Goal: Information Seeking & Learning: Learn about a topic

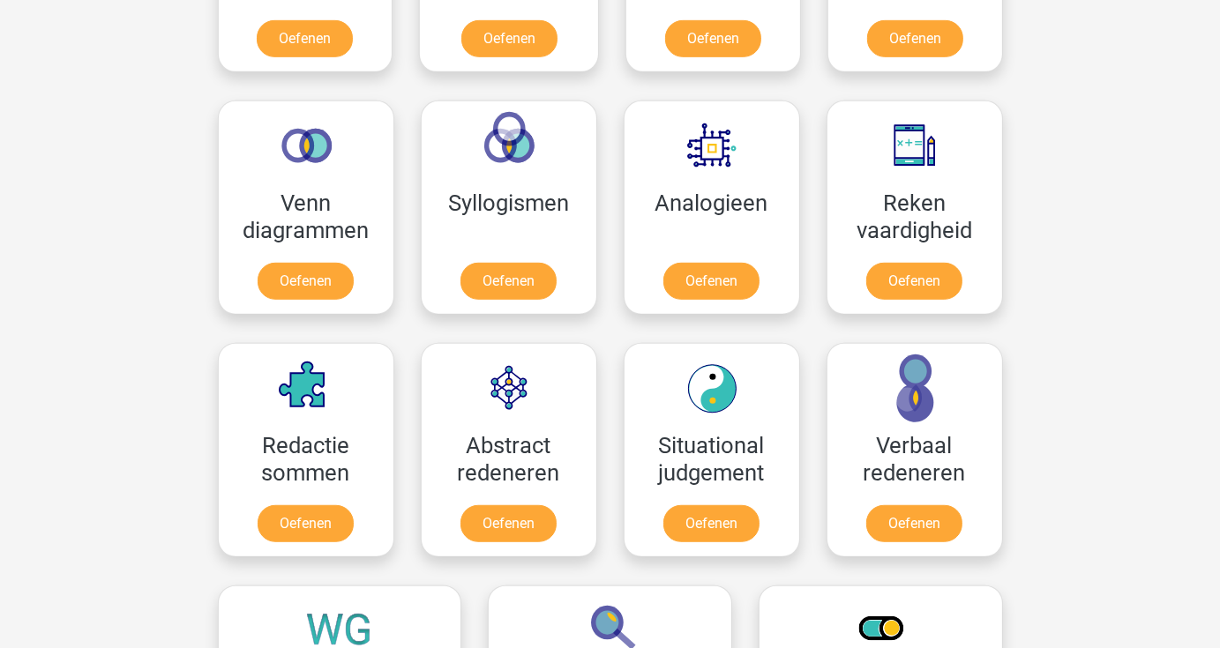
scroll to position [970, 0]
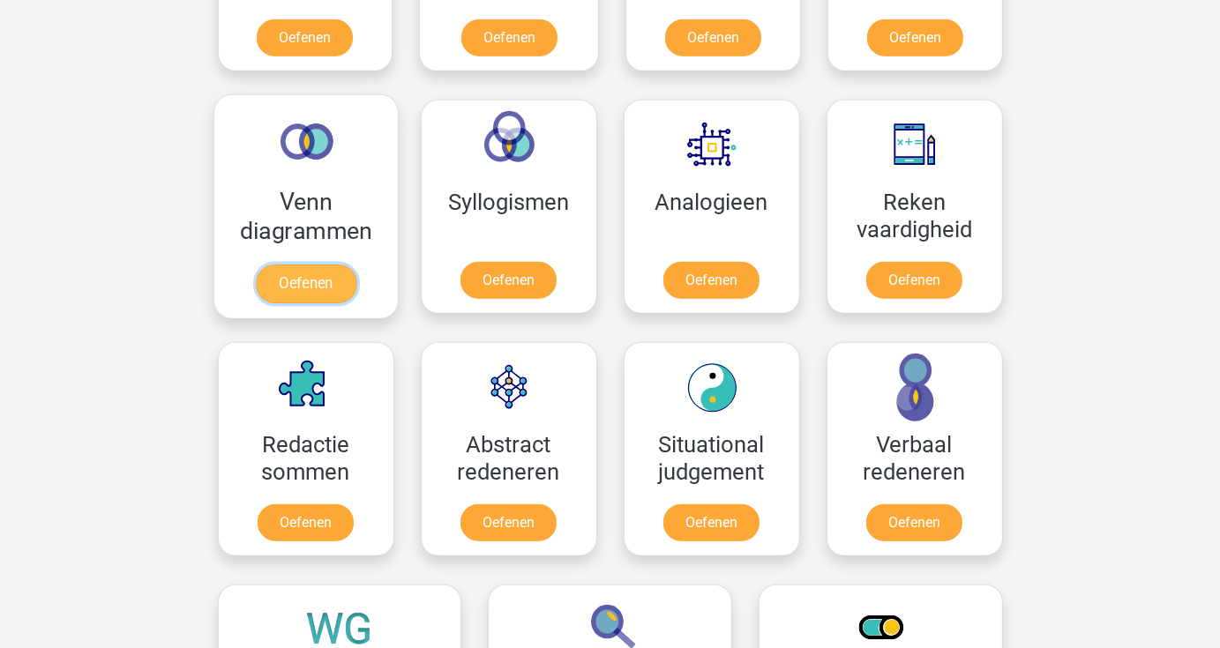
click at [333, 292] on link "Oefenen" at bounding box center [305, 284] width 101 height 39
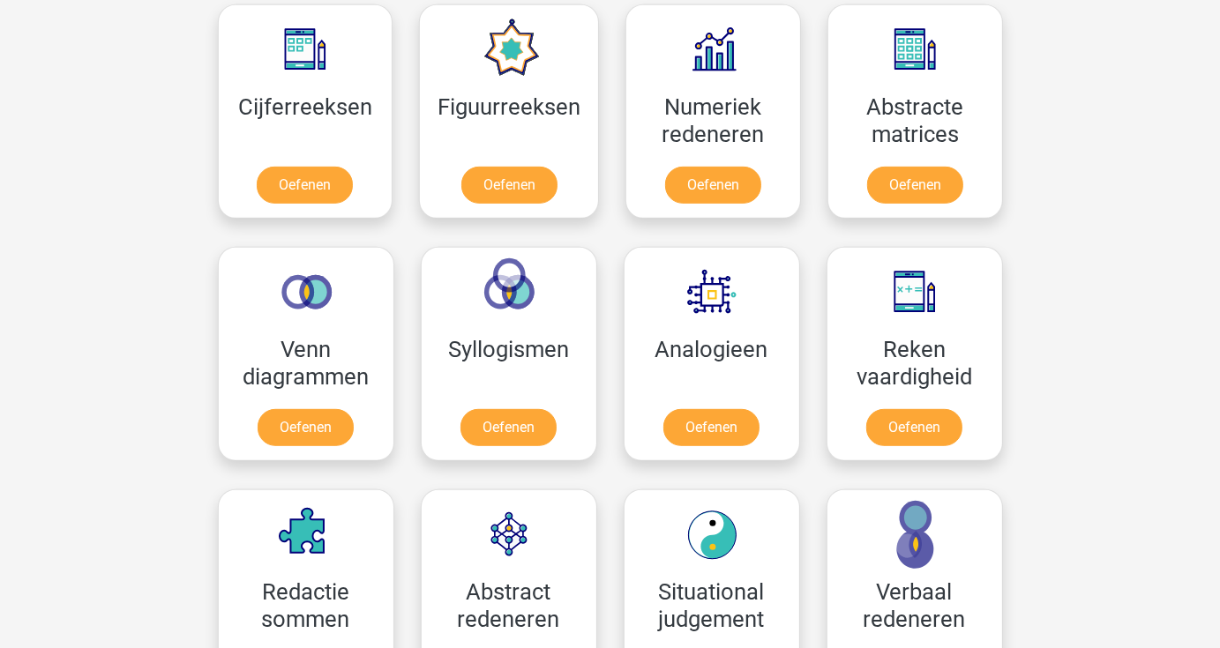
scroll to position [794, 0]
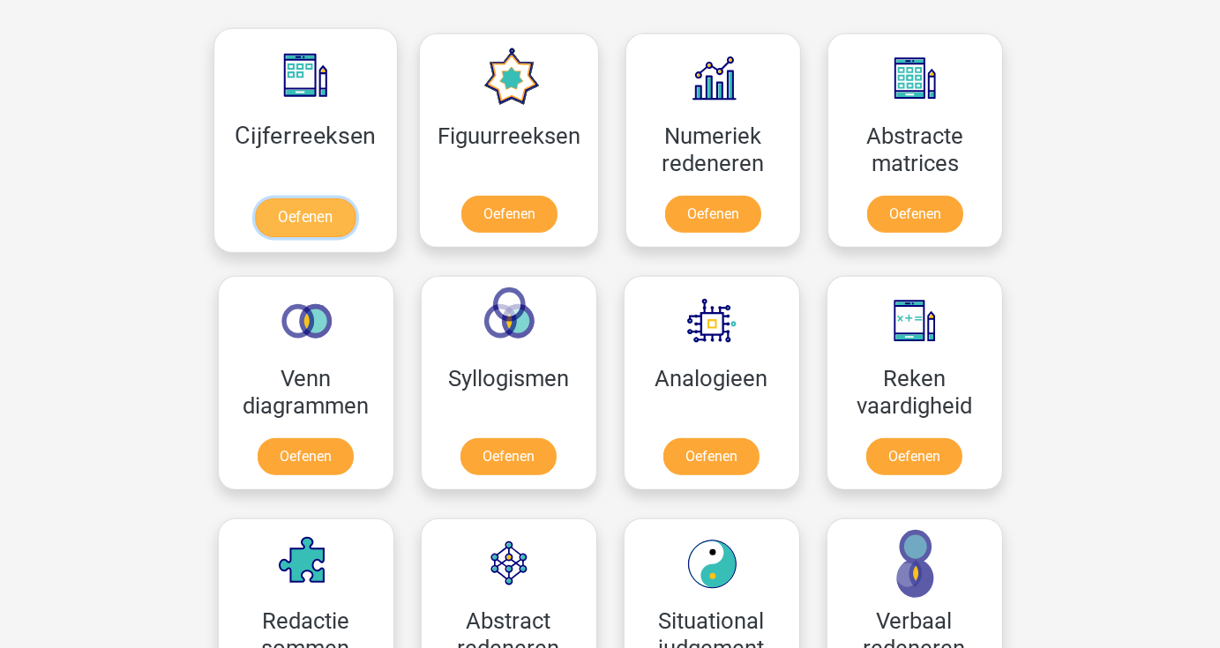
click at [318, 225] on link "Oefenen" at bounding box center [305, 217] width 101 height 39
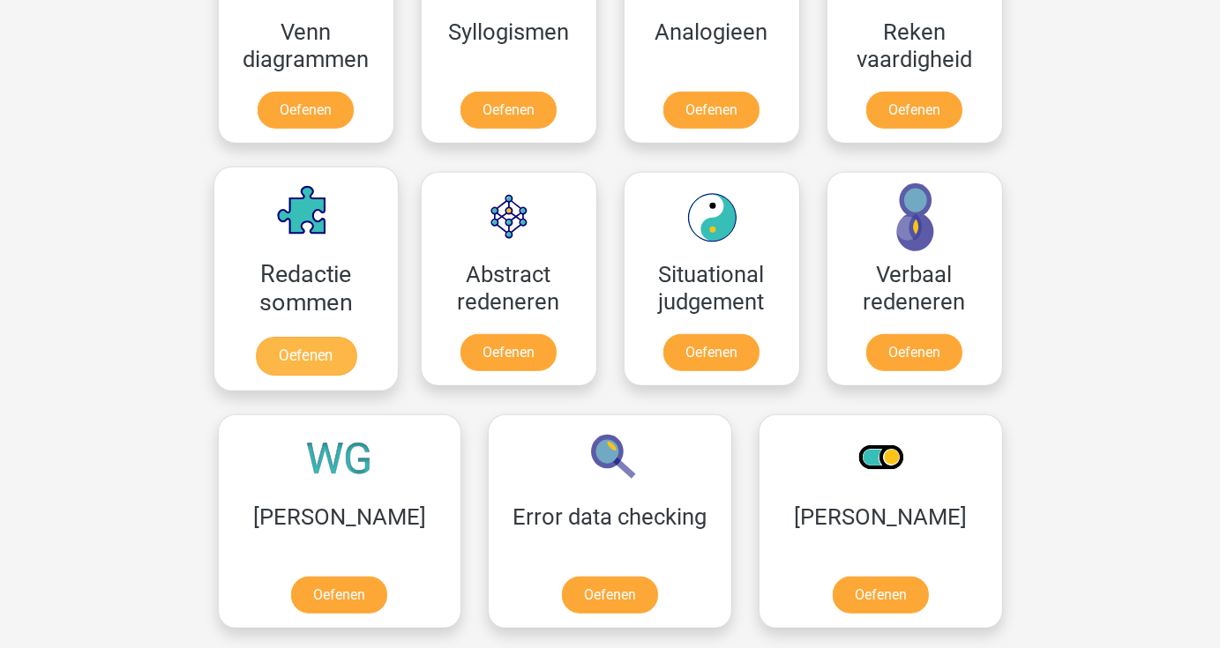
scroll to position [1147, 0]
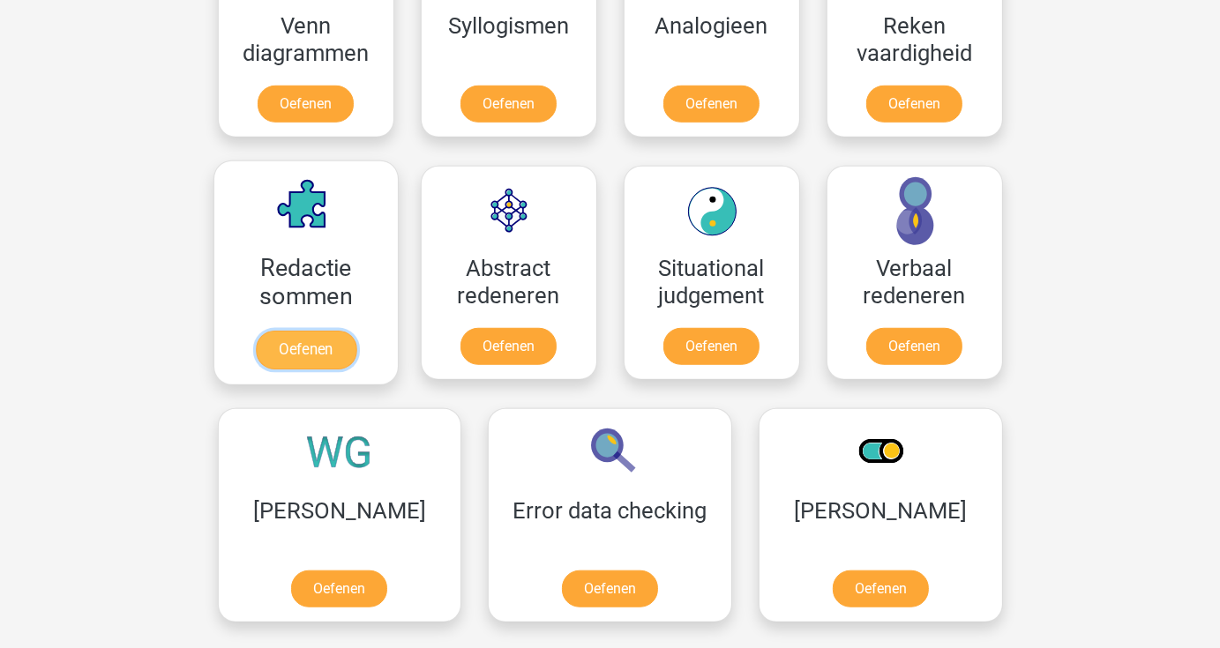
click at [304, 347] on link "Oefenen" at bounding box center [305, 350] width 101 height 39
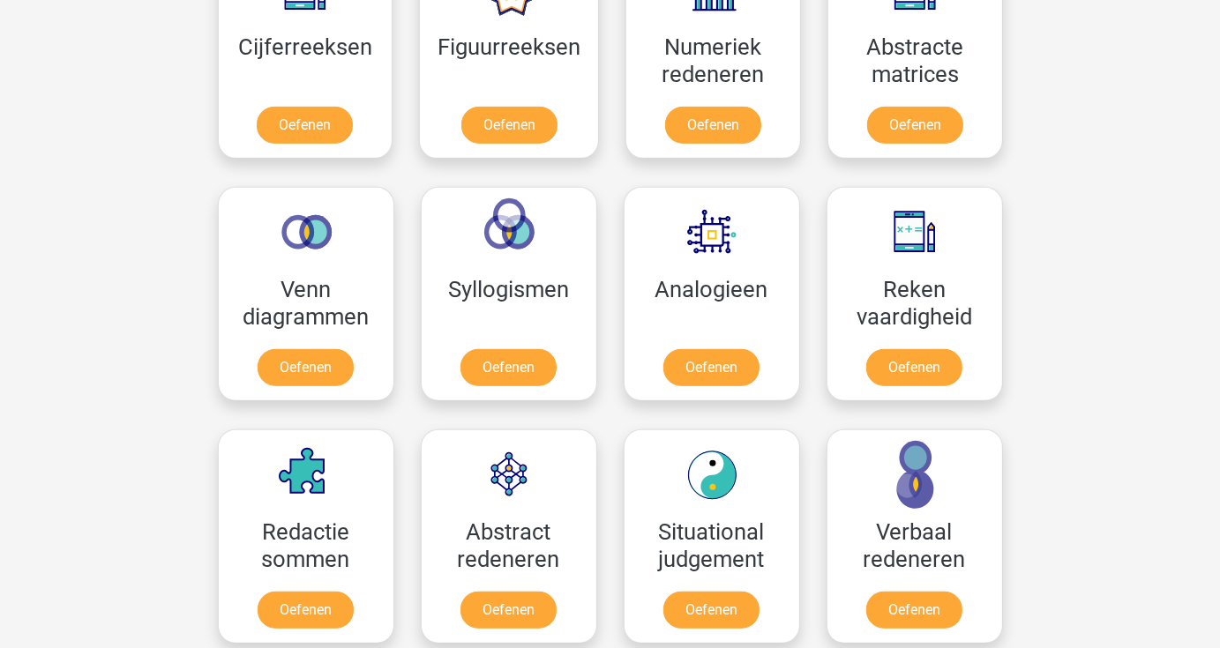
scroll to position [882, 0]
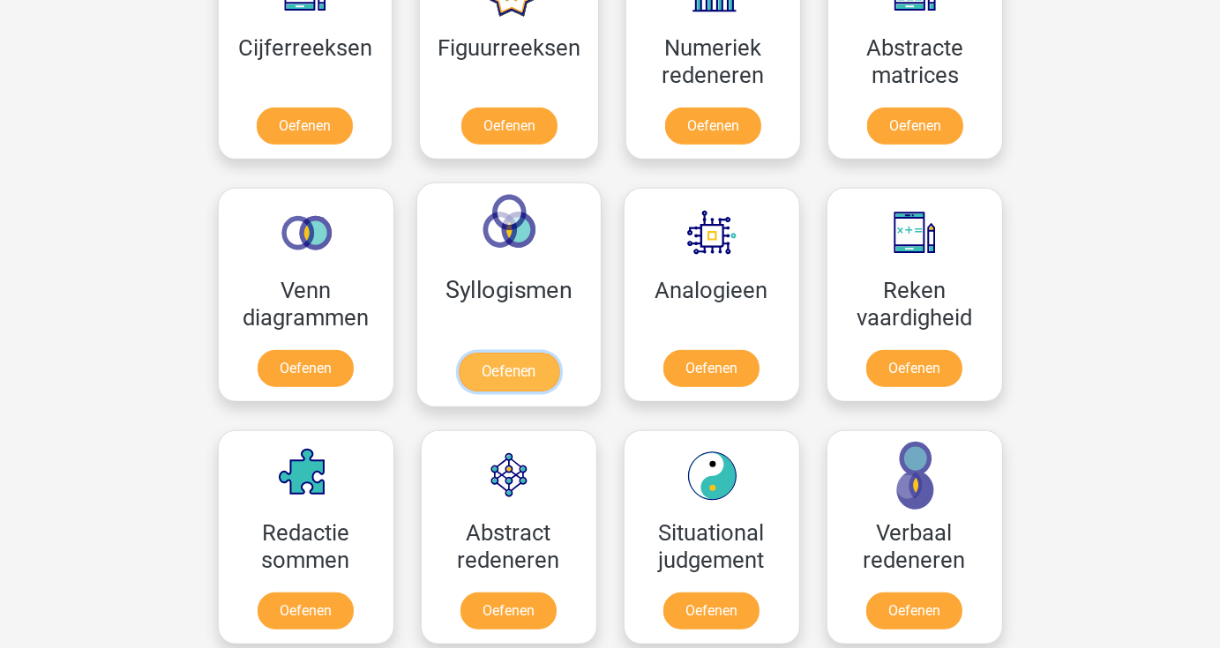
click at [522, 368] on link "Oefenen" at bounding box center [508, 372] width 101 height 39
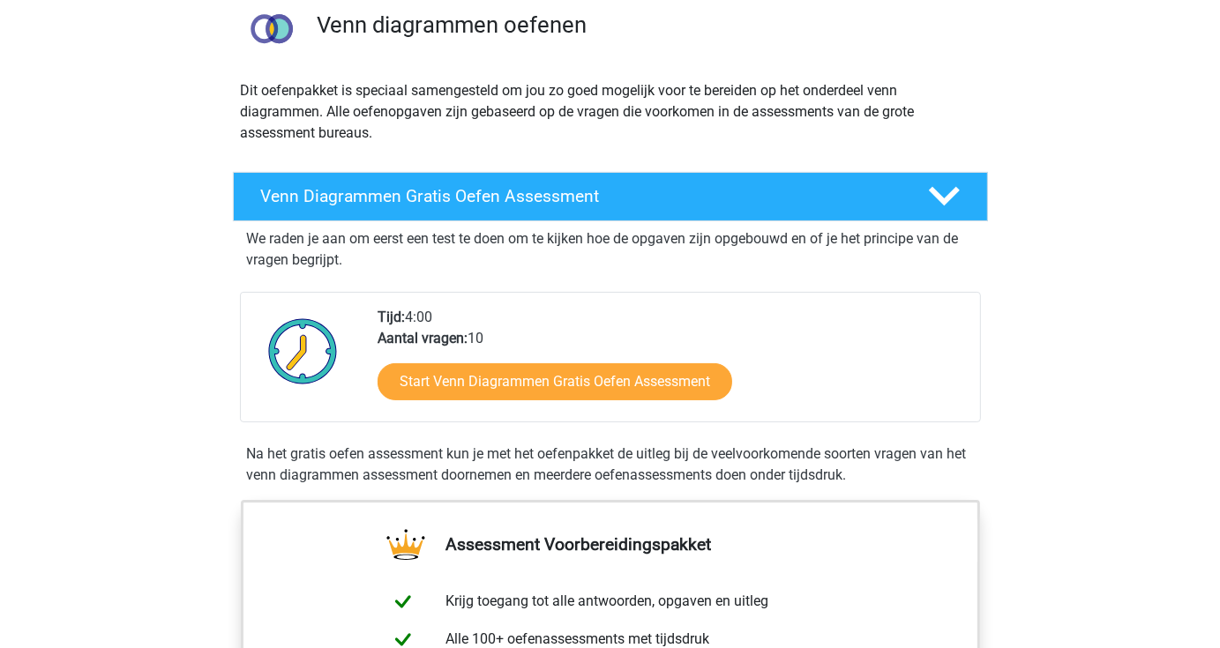
scroll to position [176, 0]
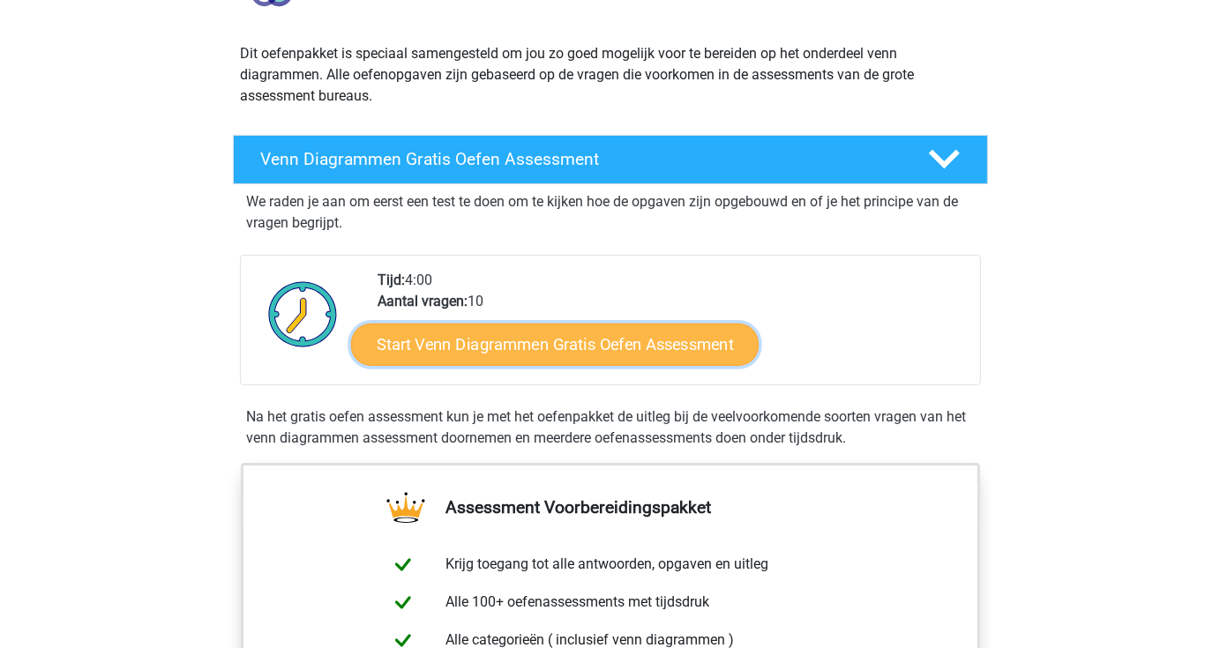
click at [605, 345] on link "Start Venn Diagrammen Gratis Oefen Assessment" at bounding box center [555, 345] width 408 height 42
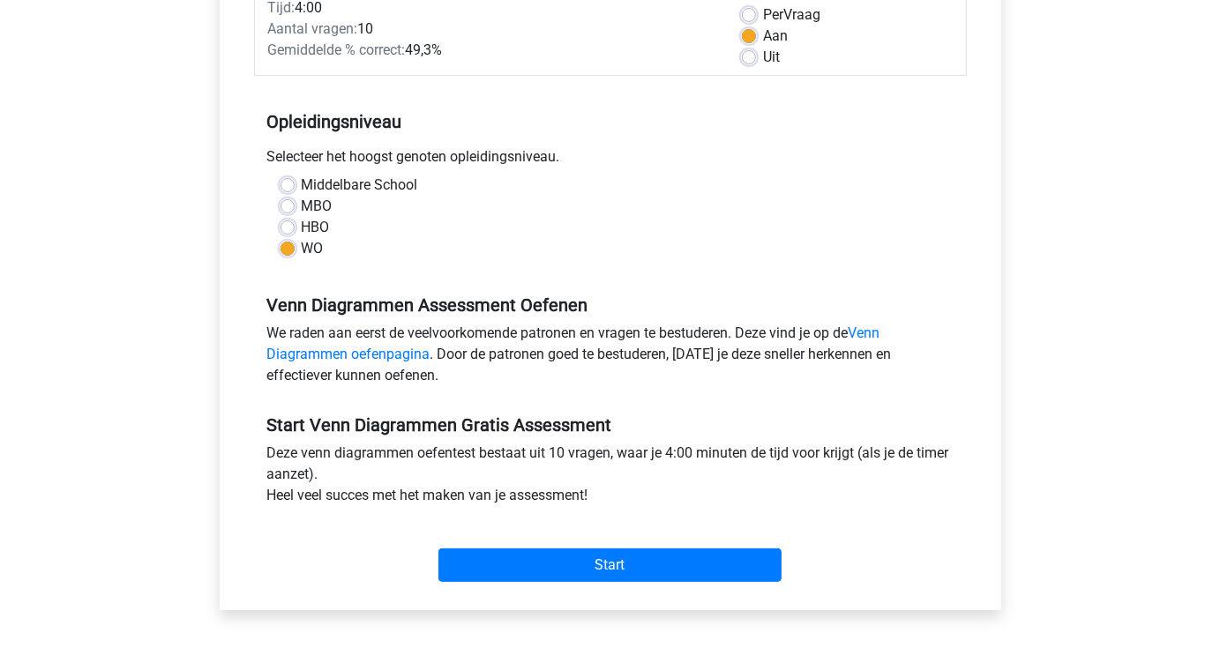
scroll to position [353, 0]
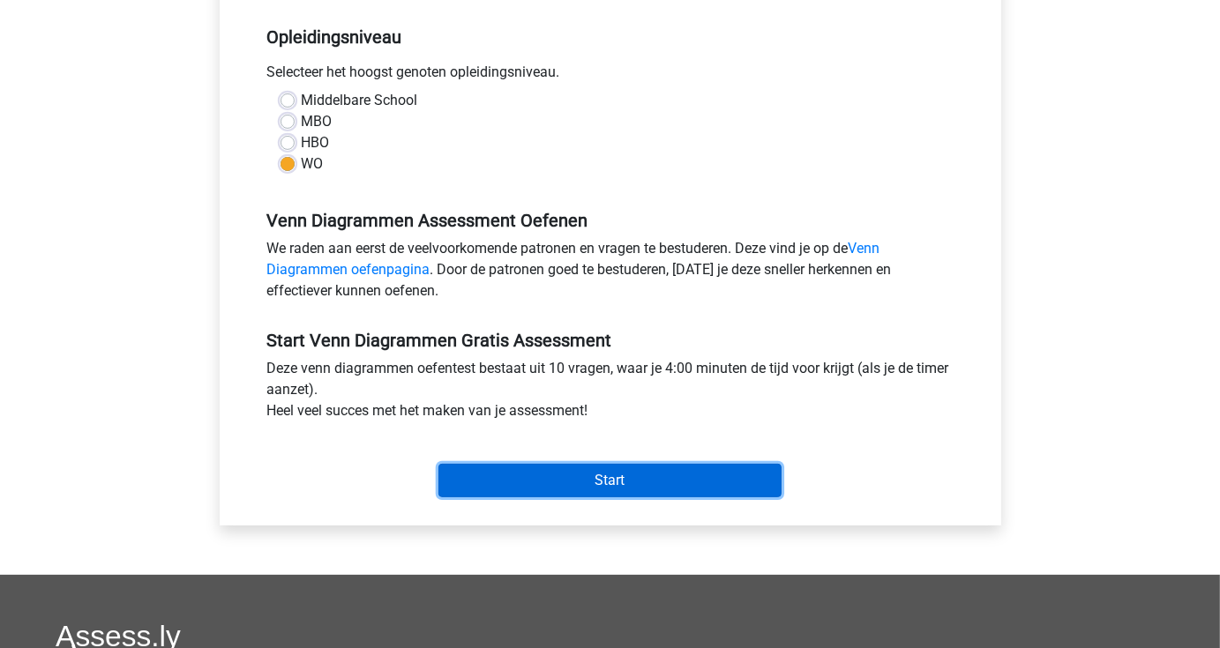
click at [645, 486] on input "Start" at bounding box center [609, 481] width 343 height 34
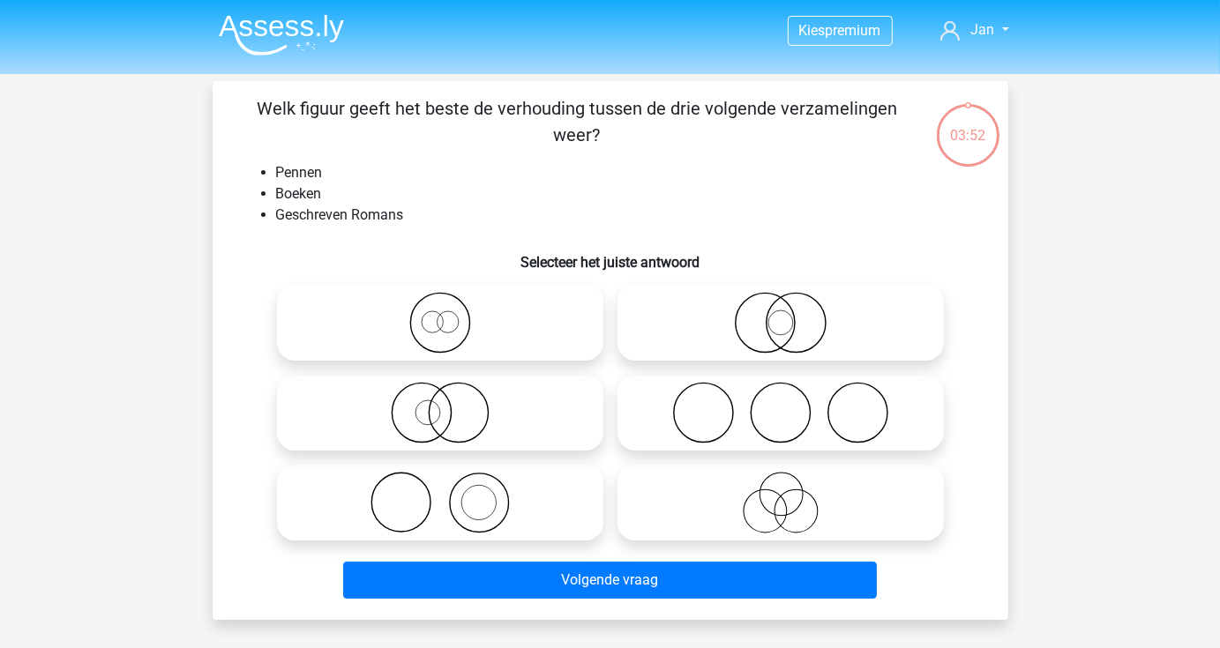
scroll to position [88, 0]
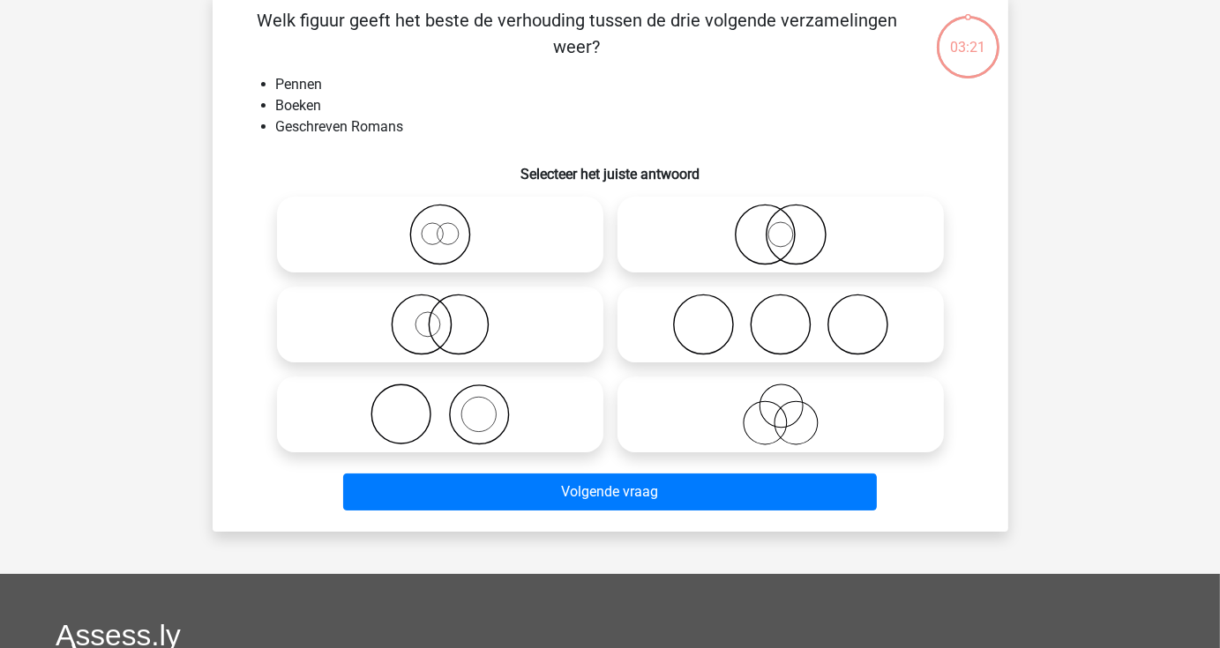
click at [469, 421] on icon at bounding box center [440, 415] width 312 height 62
click at [452, 406] on input "radio" at bounding box center [445, 399] width 11 height 11
radio input "true"
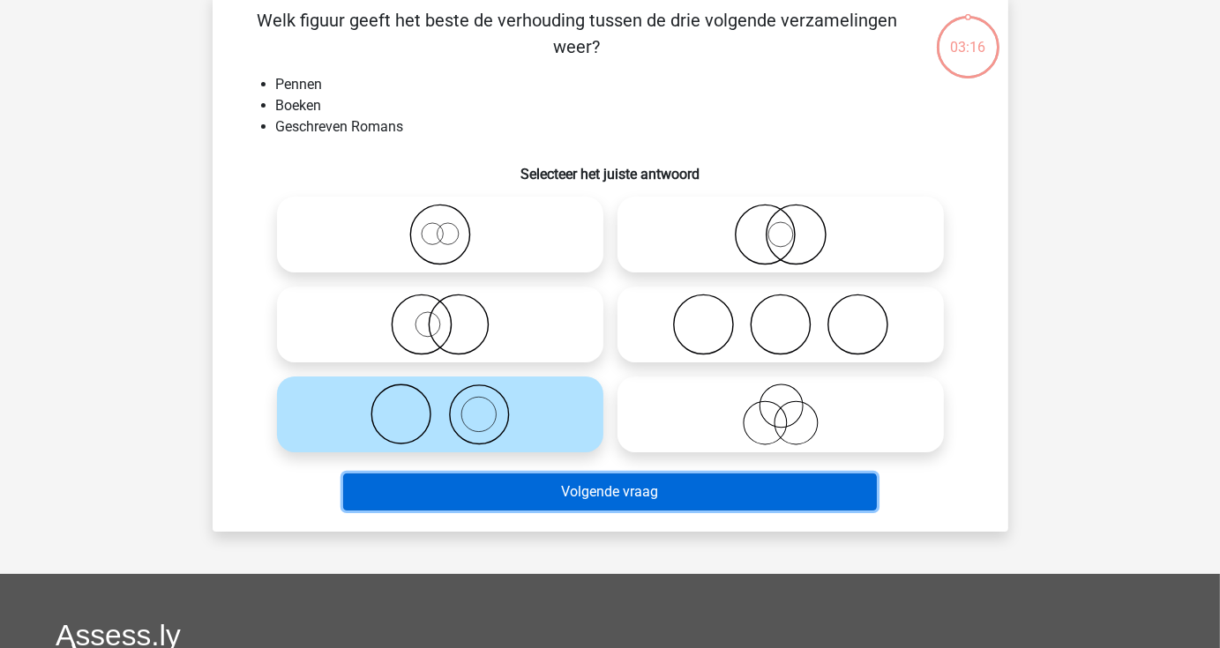
click at [625, 498] on button "Volgende vraag" at bounding box center [610, 492] width 534 height 37
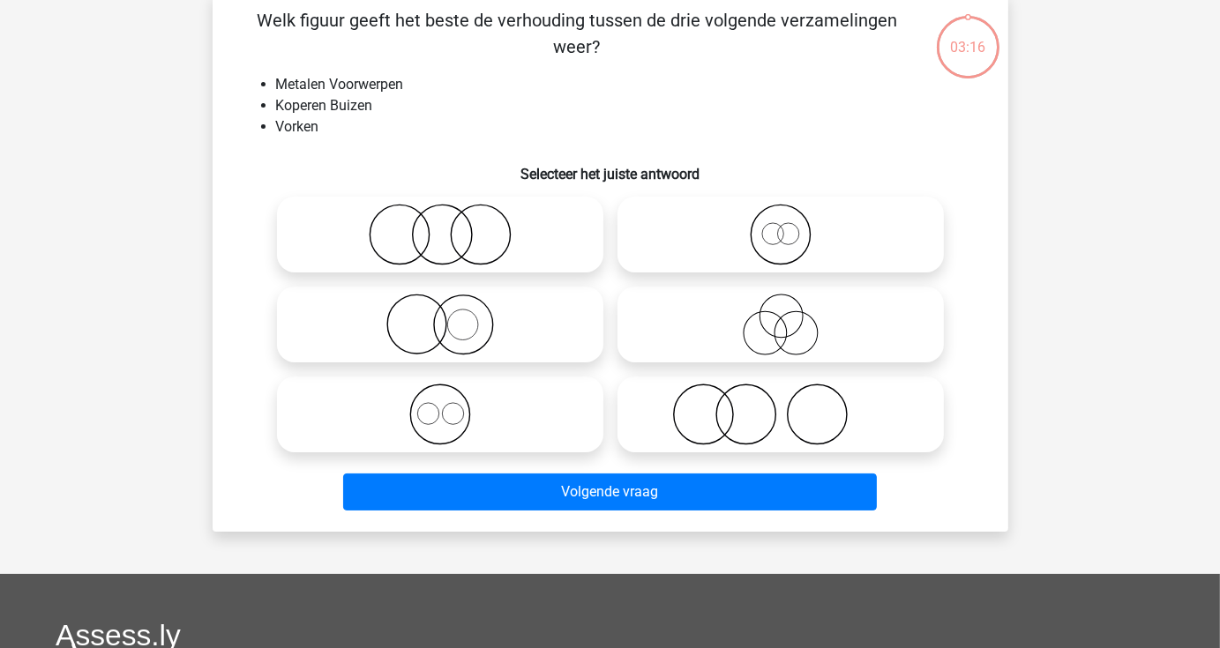
scroll to position [81, 0]
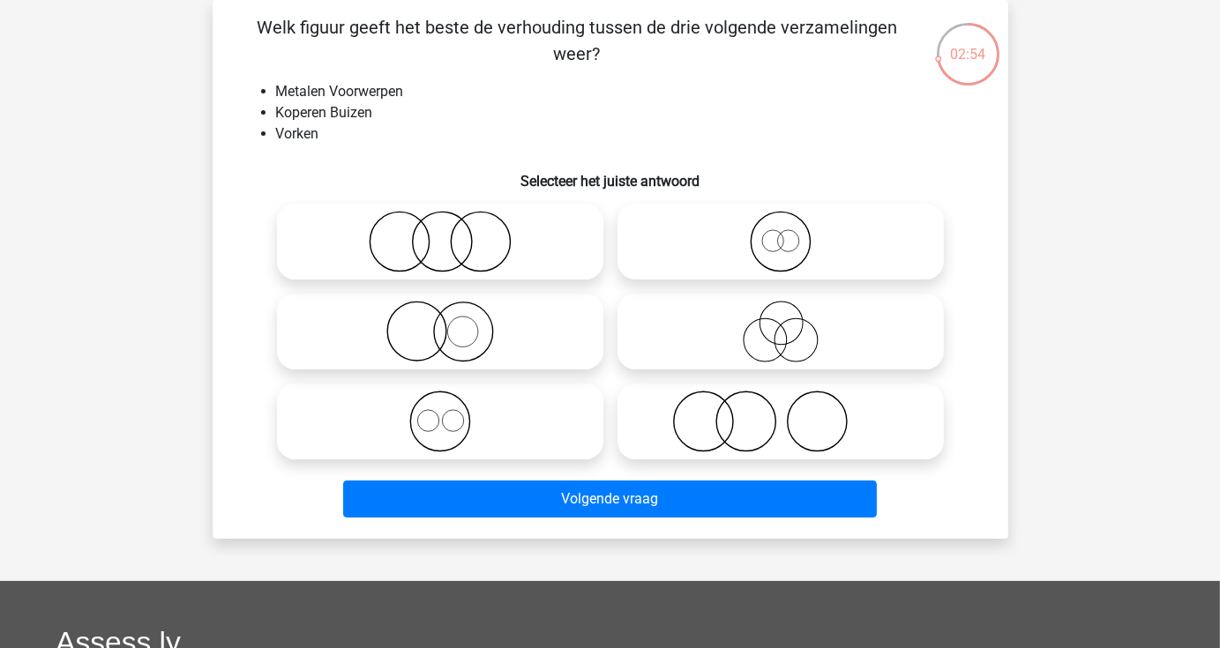
click at [452, 439] on icon at bounding box center [440, 422] width 312 height 62
click at [452, 413] on input "radio" at bounding box center [445, 406] width 11 height 11
radio input "true"
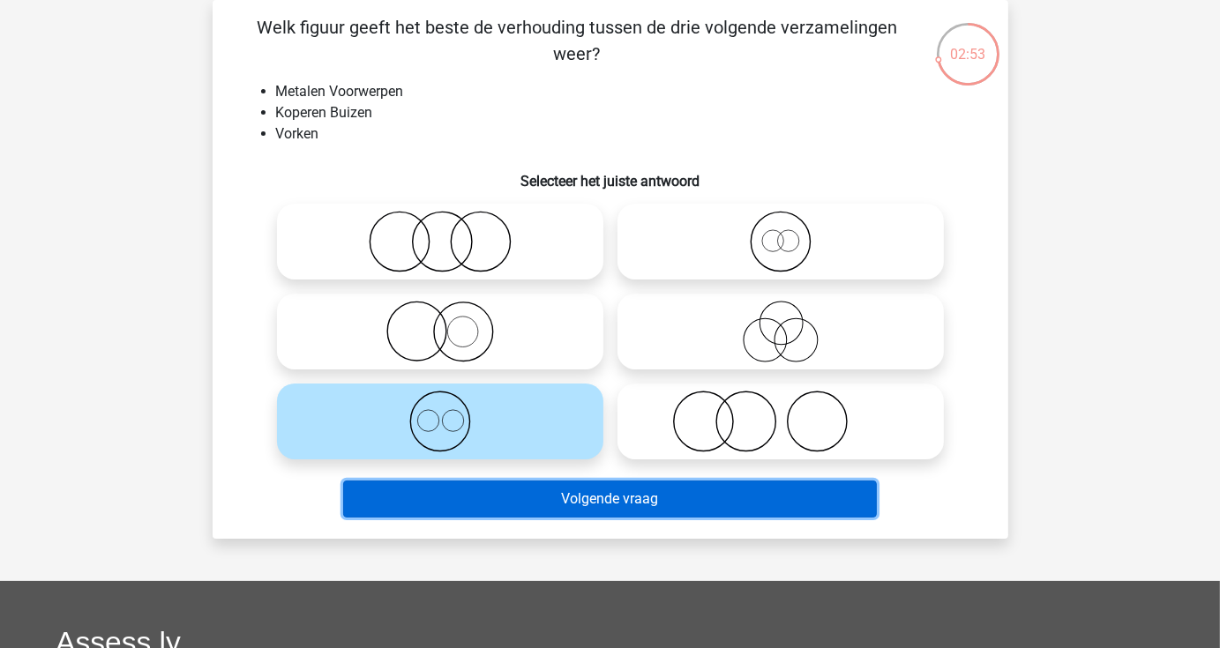
click at [503, 495] on button "Volgende vraag" at bounding box center [610, 499] width 534 height 37
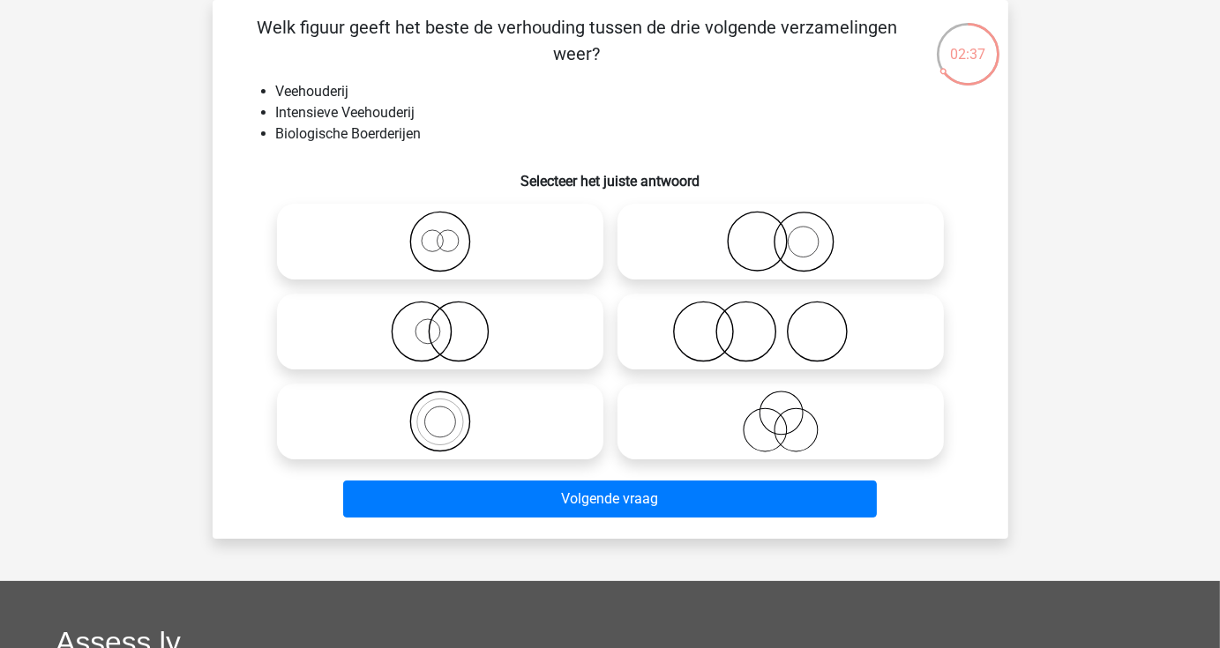
click at [778, 336] on icon at bounding box center [781, 332] width 312 height 62
click at [781, 323] on input "radio" at bounding box center [786, 316] width 11 height 11
radio input "true"
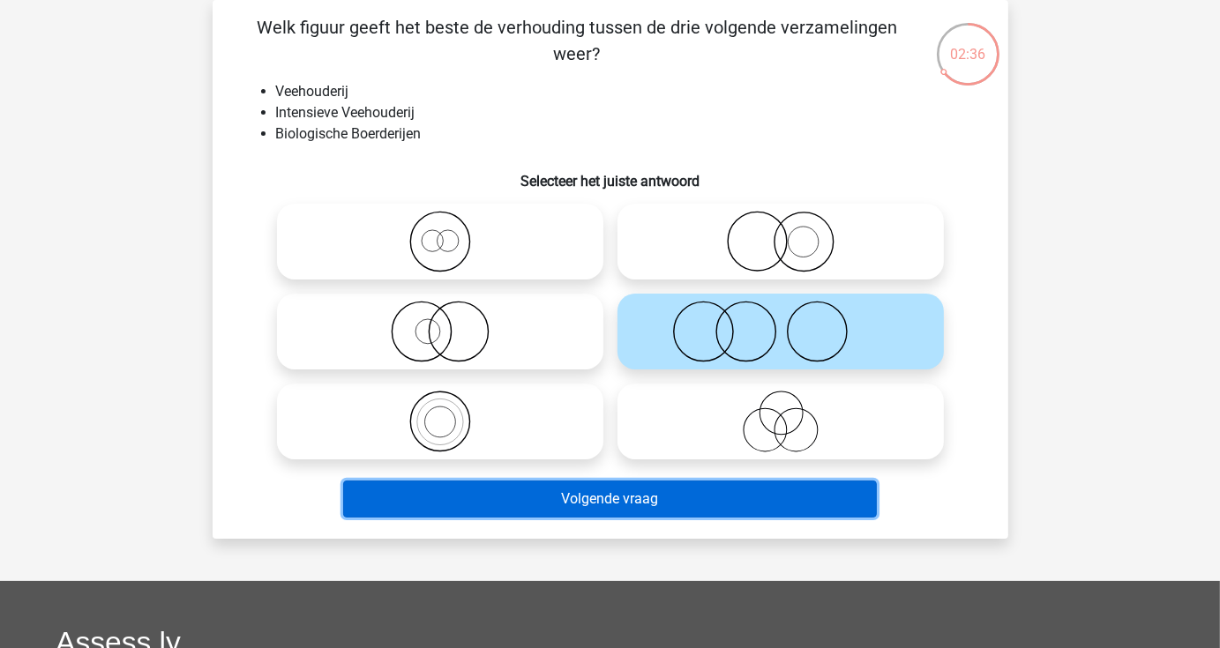
click at [684, 505] on button "Volgende vraag" at bounding box center [610, 499] width 534 height 37
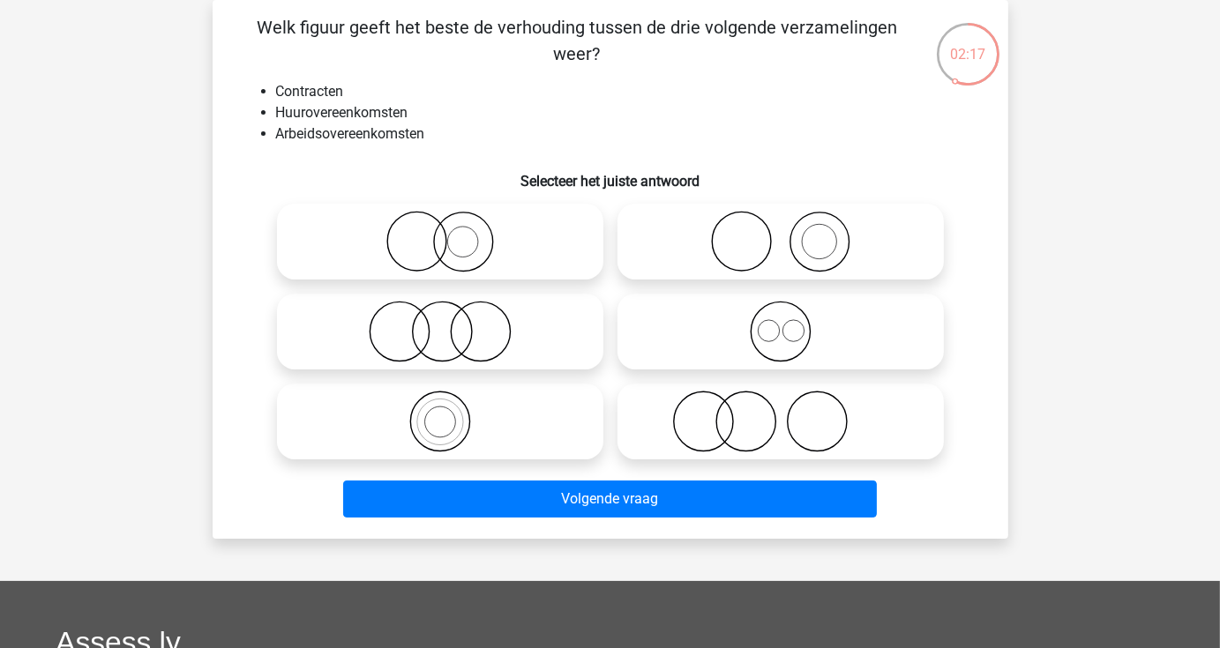
click at [768, 341] on icon at bounding box center [781, 332] width 312 height 62
click at [781, 323] on input "radio" at bounding box center [786, 316] width 11 height 11
radio input "true"
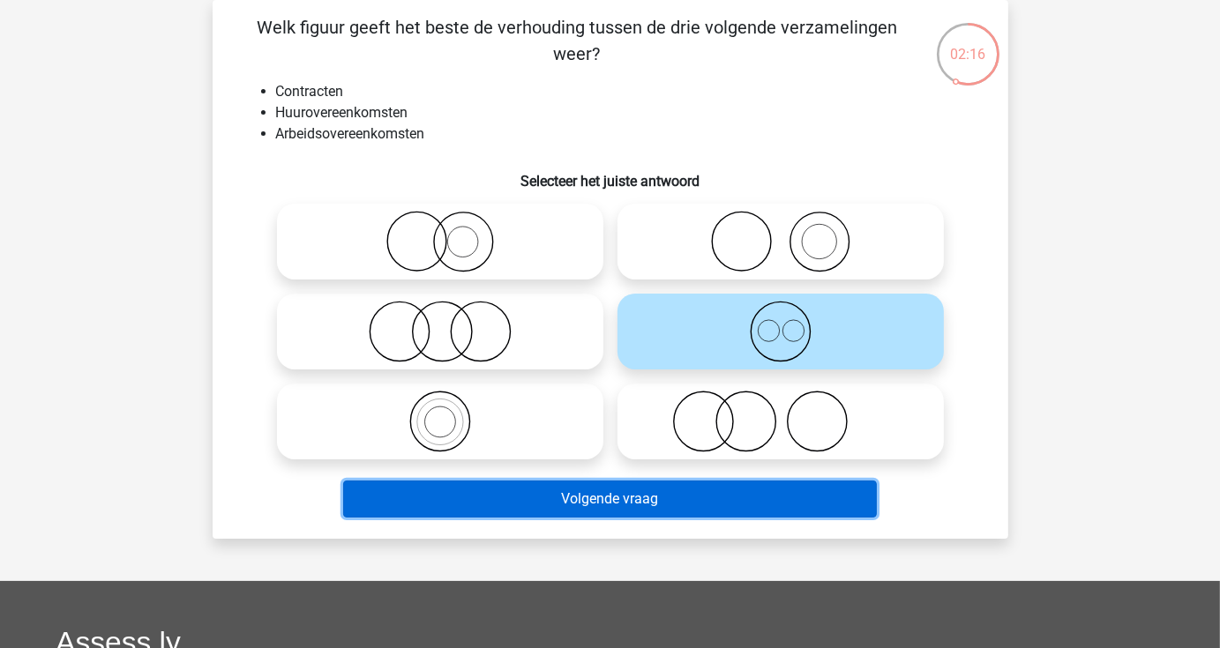
click at [700, 504] on button "Volgende vraag" at bounding box center [610, 499] width 534 height 37
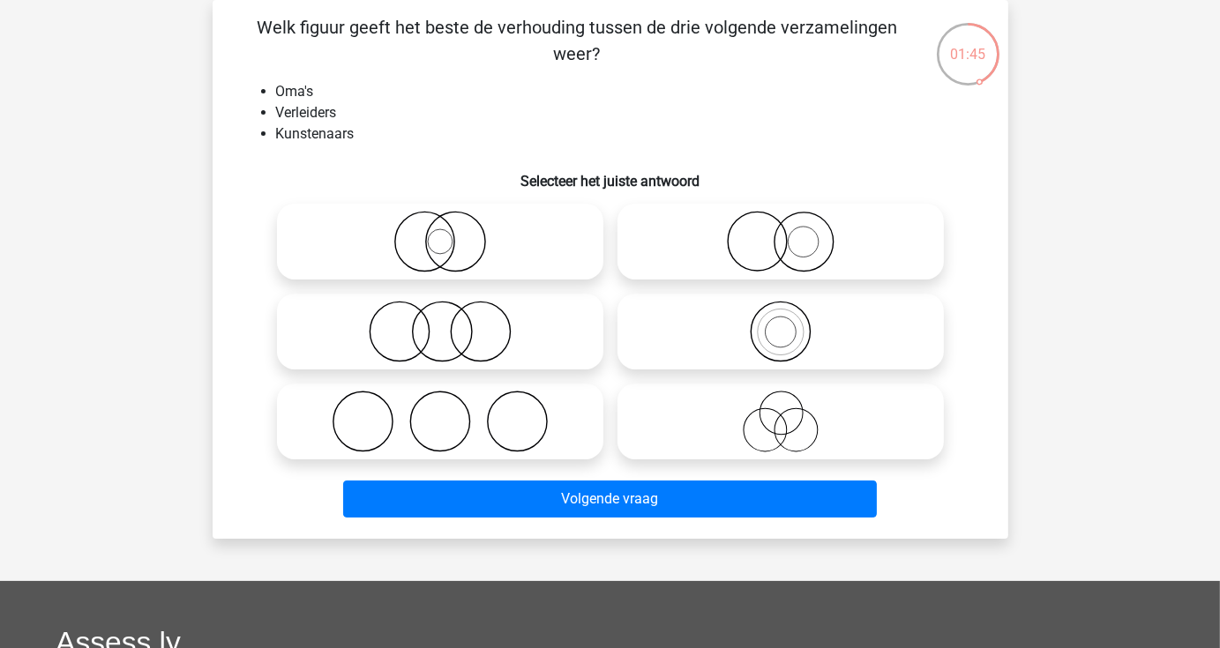
click at [789, 419] on icon at bounding box center [781, 422] width 312 height 62
click at [789, 413] on input "radio" at bounding box center [786, 406] width 11 height 11
radio input "true"
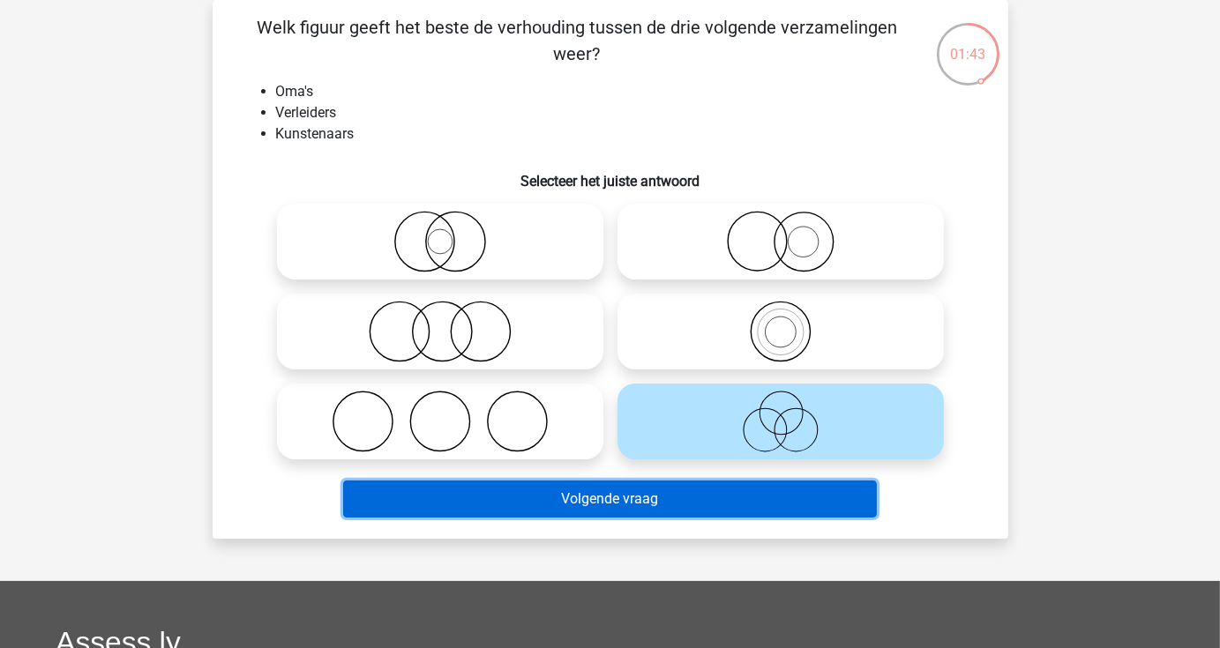
click at [653, 504] on button "Volgende vraag" at bounding box center [610, 499] width 534 height 37
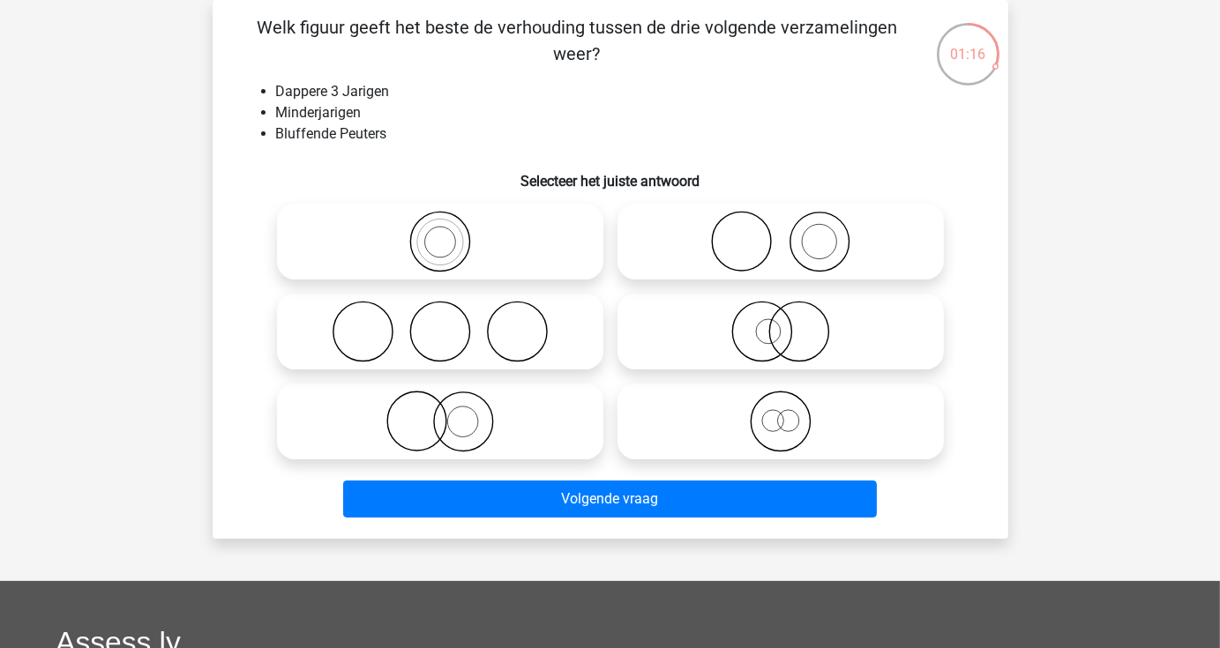
click at [768, 424] on icon at bounding box center [781, 422] width 312 height 62
click at [781, 413] on input "radio" at bounding box center [786, 406] width 11 height 11
radio input "true"
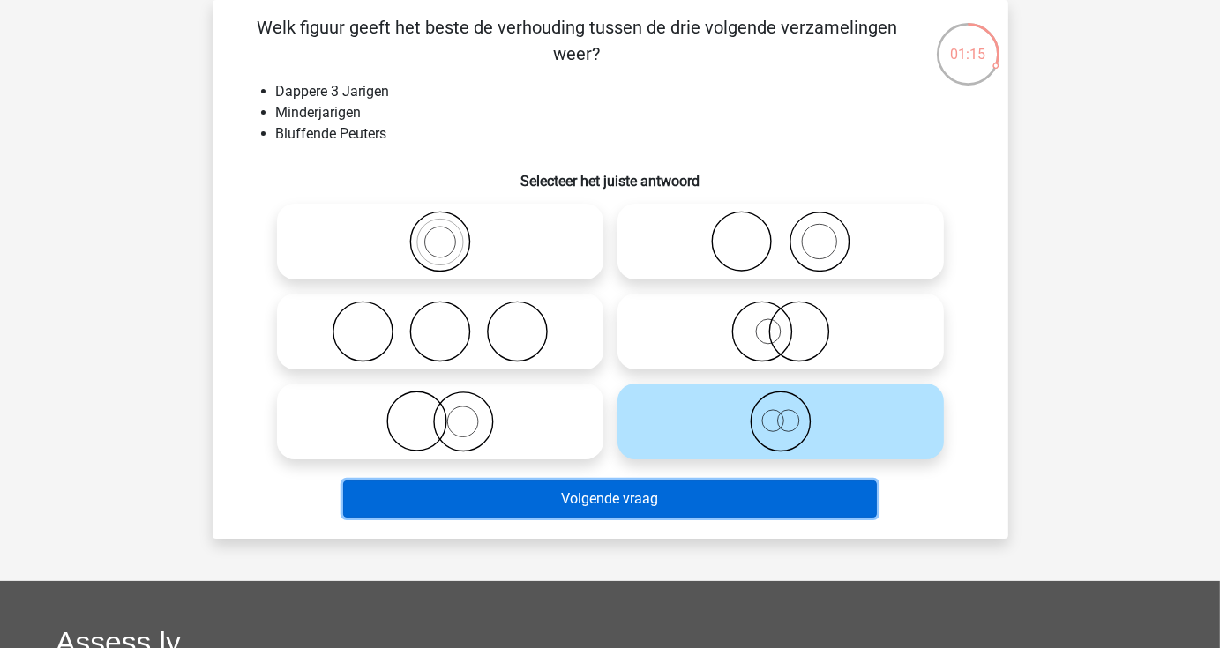
click at [726, 500] on button "Volgende vraag" at bounding box center [610, 499] width 534 height 37
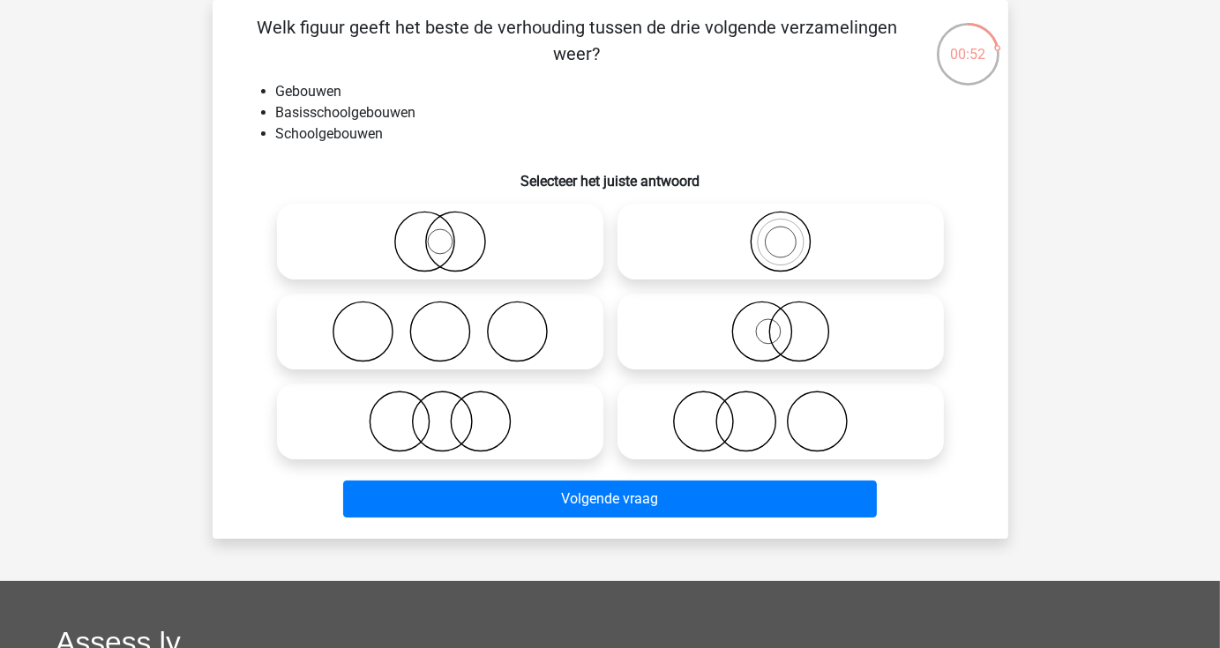
click at [776, 251] on icon at bounding box center [781, 242] width 312 height 62
click at [781, 233] on input "radio" at bounding box center [786, 226] width 11 height 11
radio input "true"
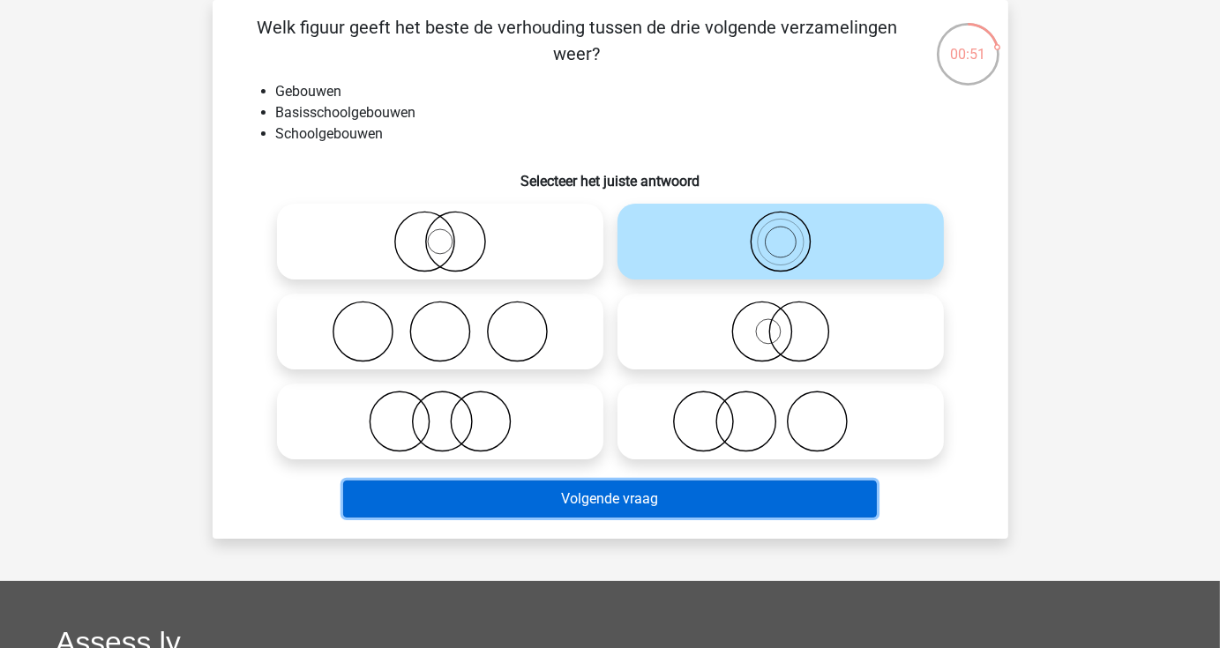
click at [720, 500] on button "Volgende vraag" at bounding box center [610, 499] width 534 height 37
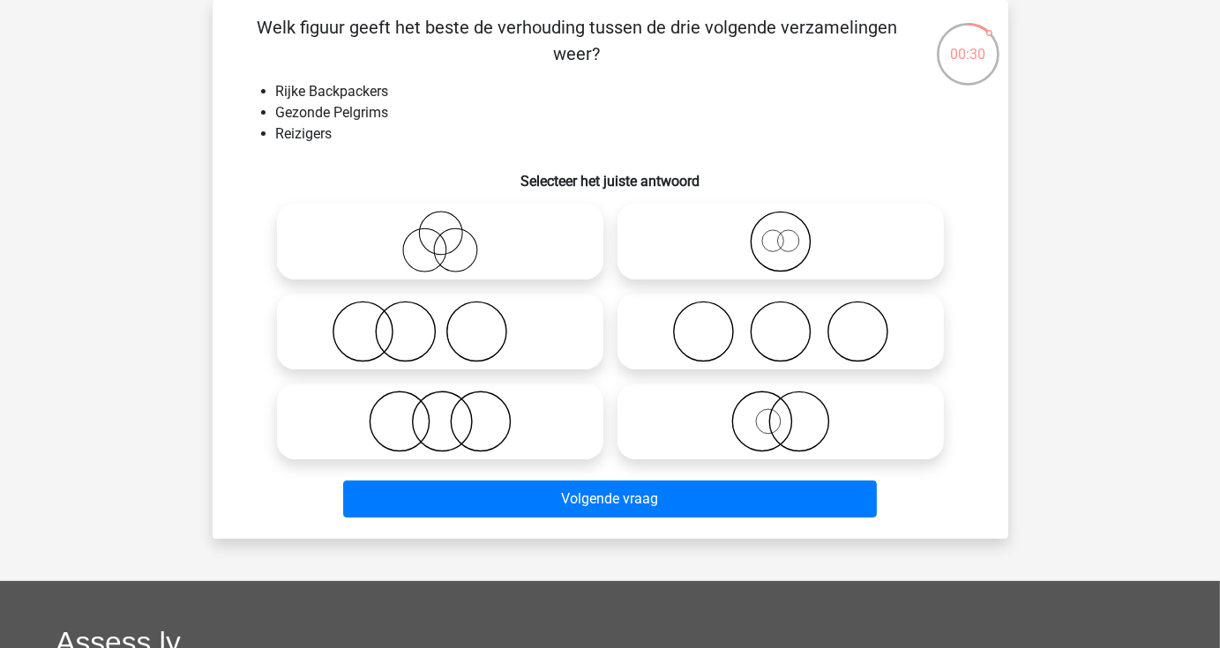
click at [784, 260] on icon at bounding box center [781, 242] width 312 height 62
click at [784, 233] on input "radio" at bounding box center [786, 226] width 11 height 11
radio input "true"
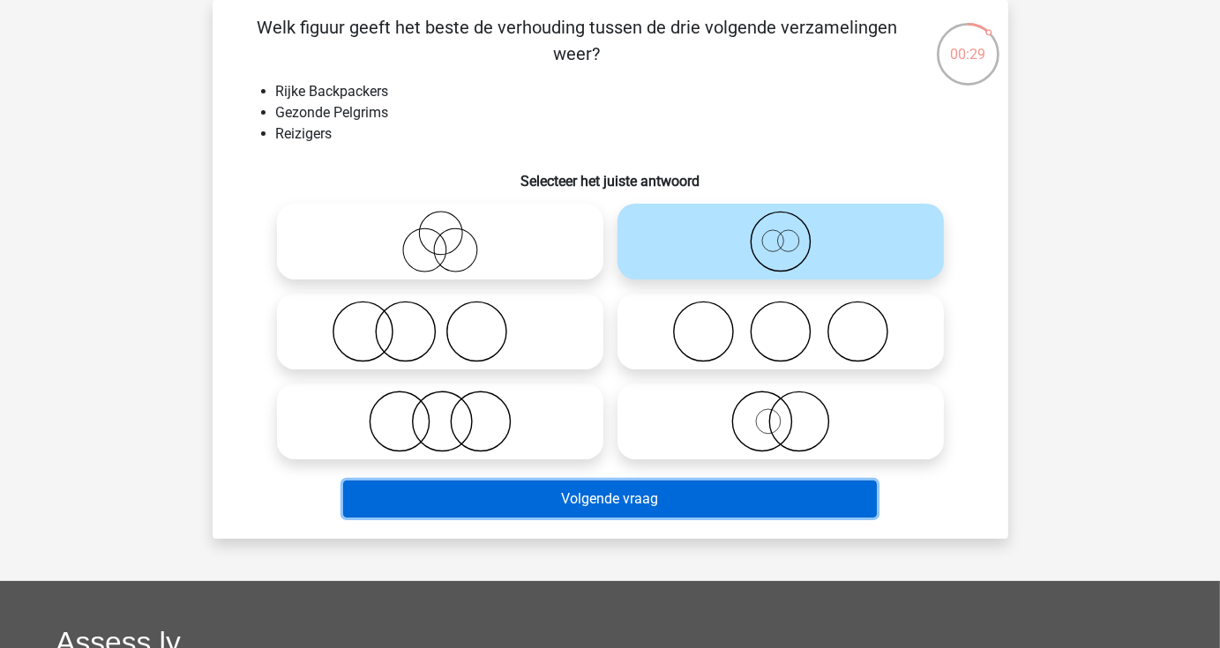
click at [687, 505] on button "Volgende vraag" at bounding box center [610, 499] width 534 height 37
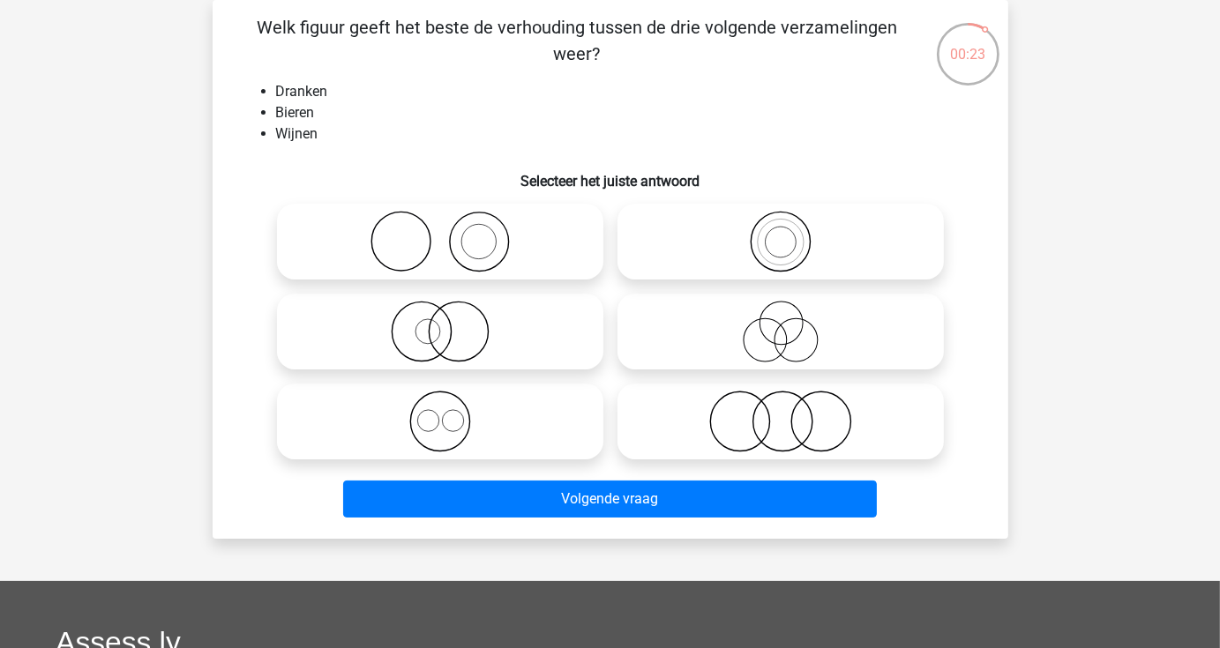
click at [452, 426] on icon at bounding box center [440, 422] width 312 height 62
click at [452, 413] on input "radio" at bounding box center [445, 406] width 11 height 11
radio input "true"
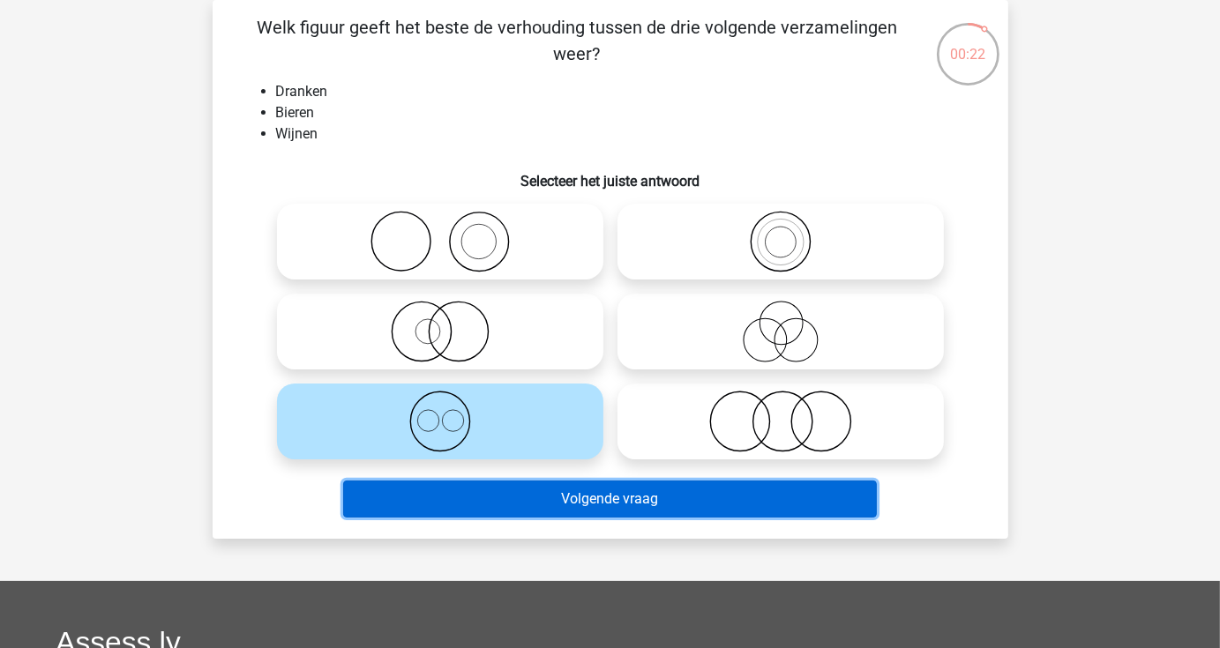
click at [495, 490] on button "Volgende vraag" at bounding box center [610, 499] width 534 height 37
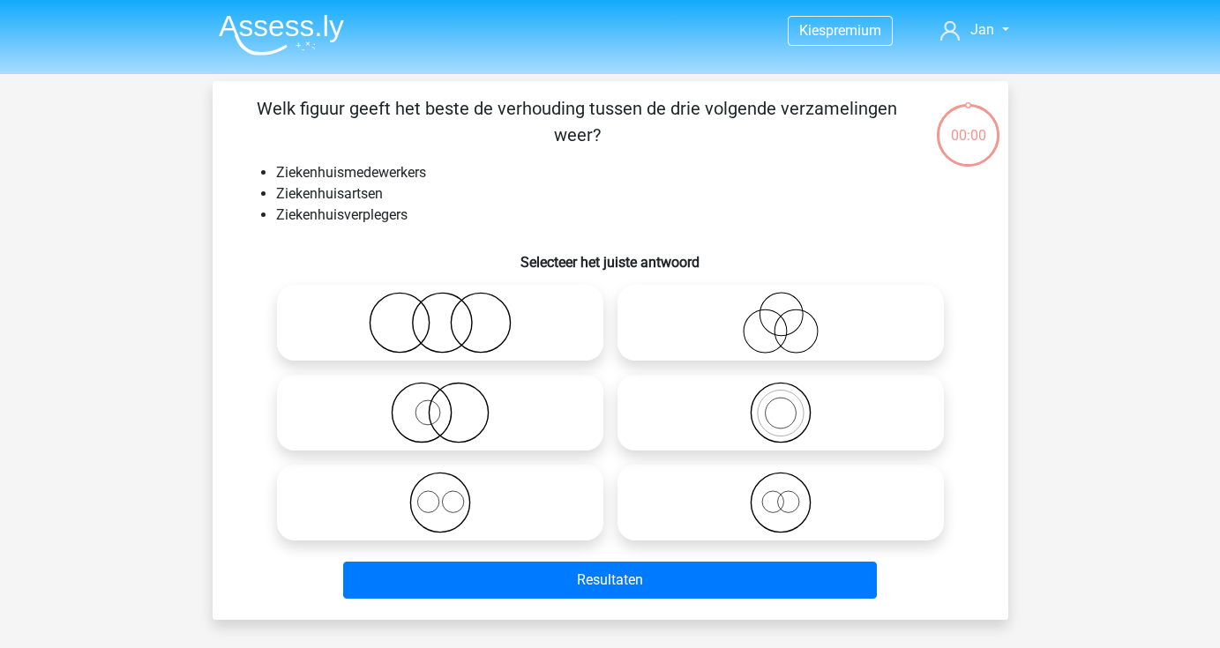
scroll to position [81, 0]
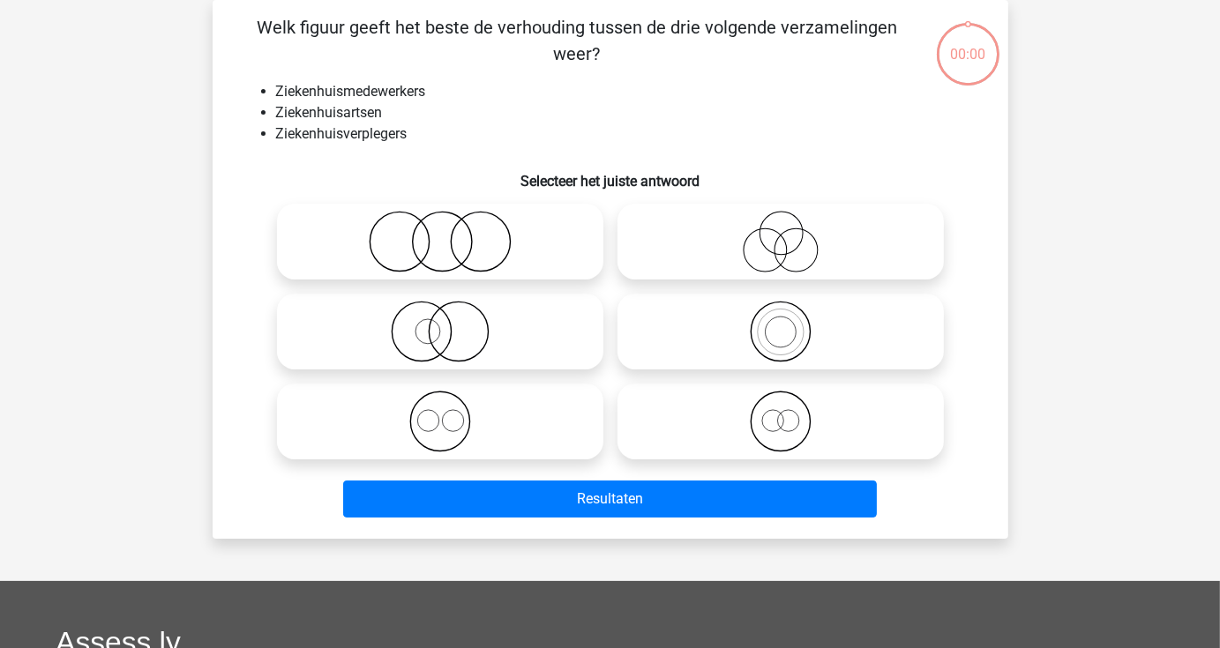
drag, startPoint x: 0, startPoint y: 0, endPoint x: 455, endPoint y: 426, distance: 623.5
click at [455, 426] on icon at bounding box center [440, 422] width 312 height 62
click at [452, 413] on input "radio" at bounding box center [445, 406] width 11 height 11
radio input "true"
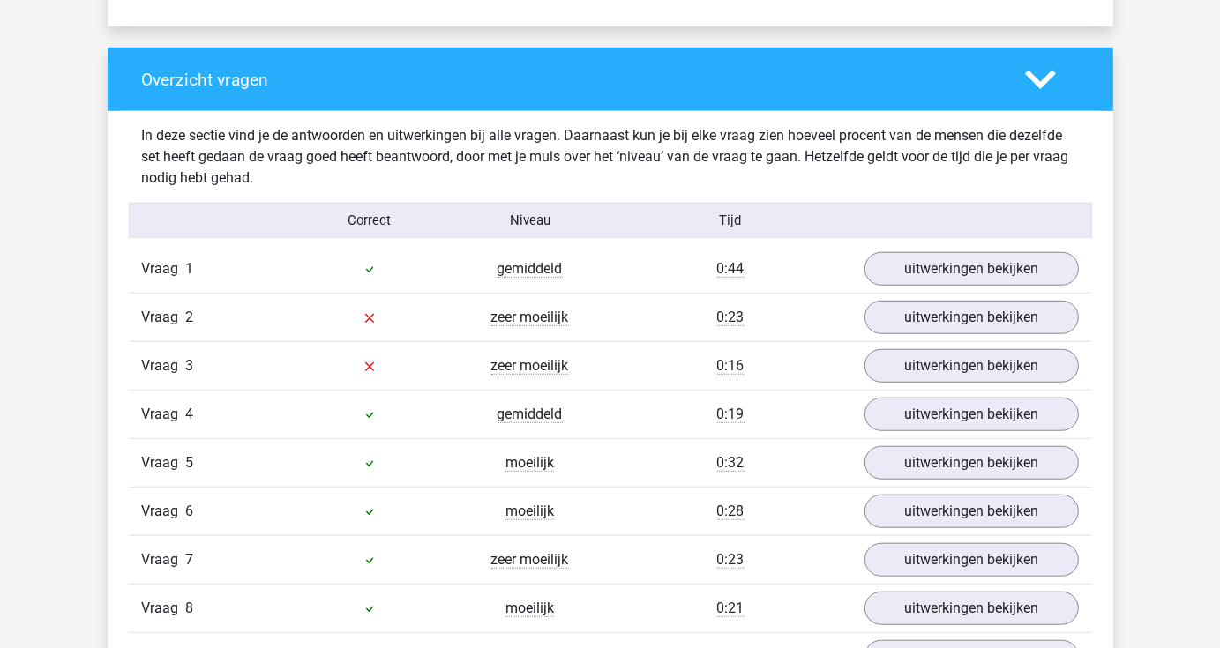
scroll to position [1235, 0]
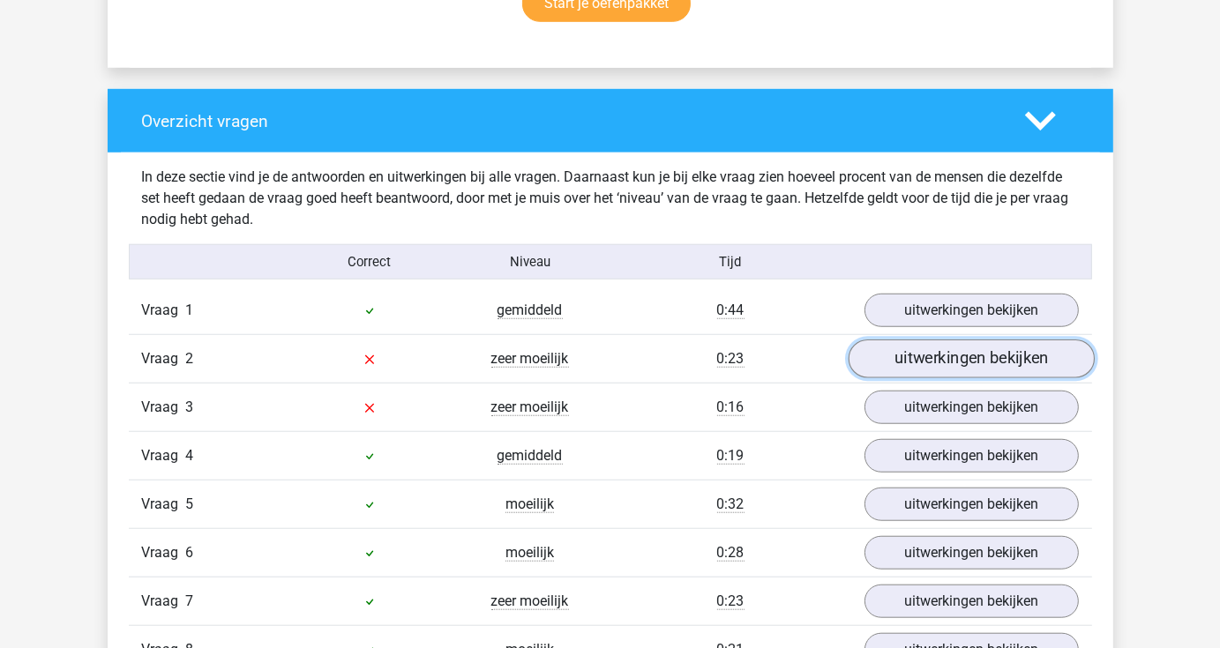
click at [946, 363] on link "uitwerkingen bekijken" at bounding box center [971, 360] width 246 height 39
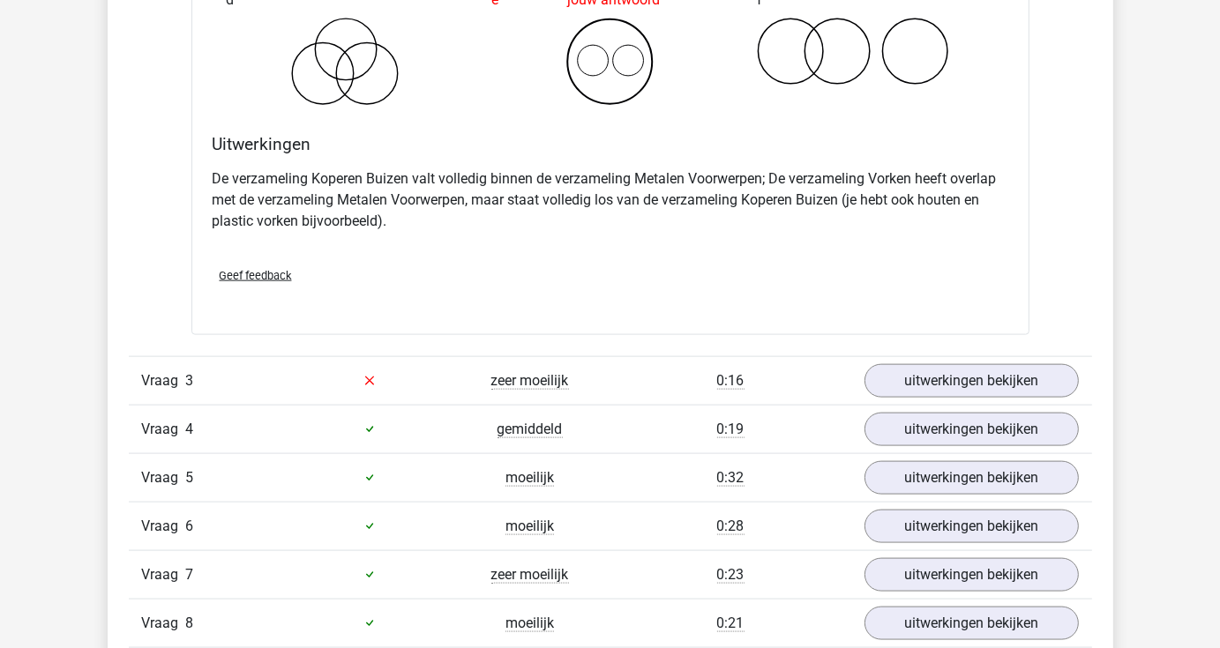
scroll to position [2117, 0]
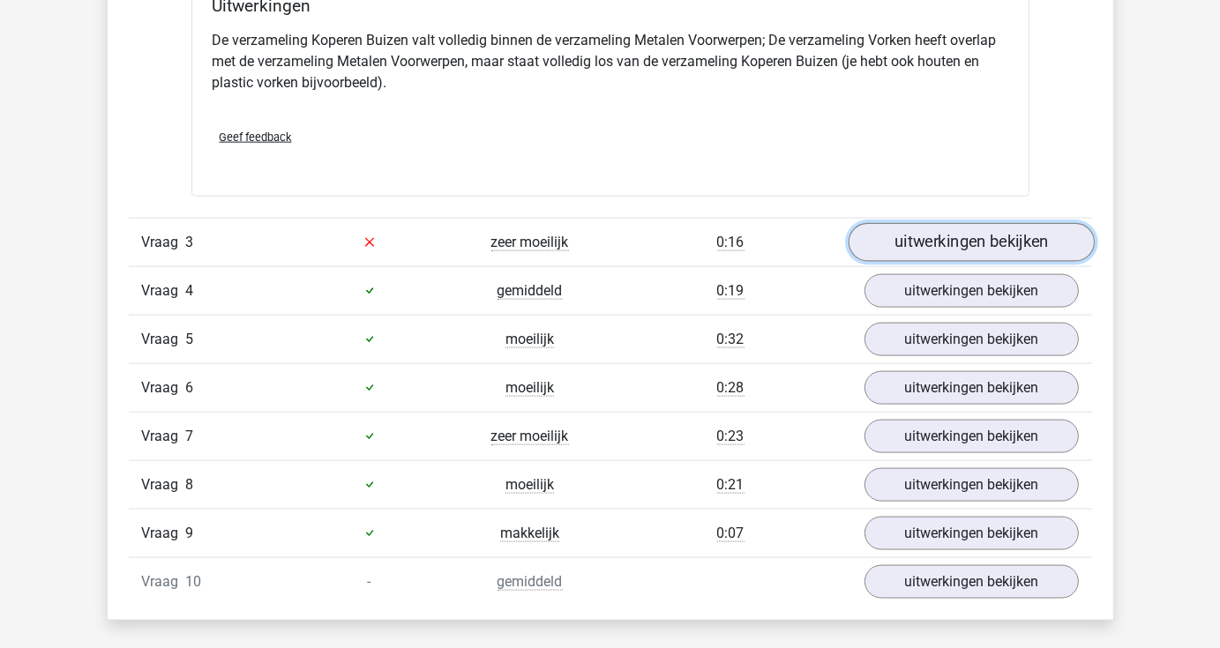
click at [963, 245] on link "uitwerkingen bekijken" at bounding box center [971, 242] width 246 height 39
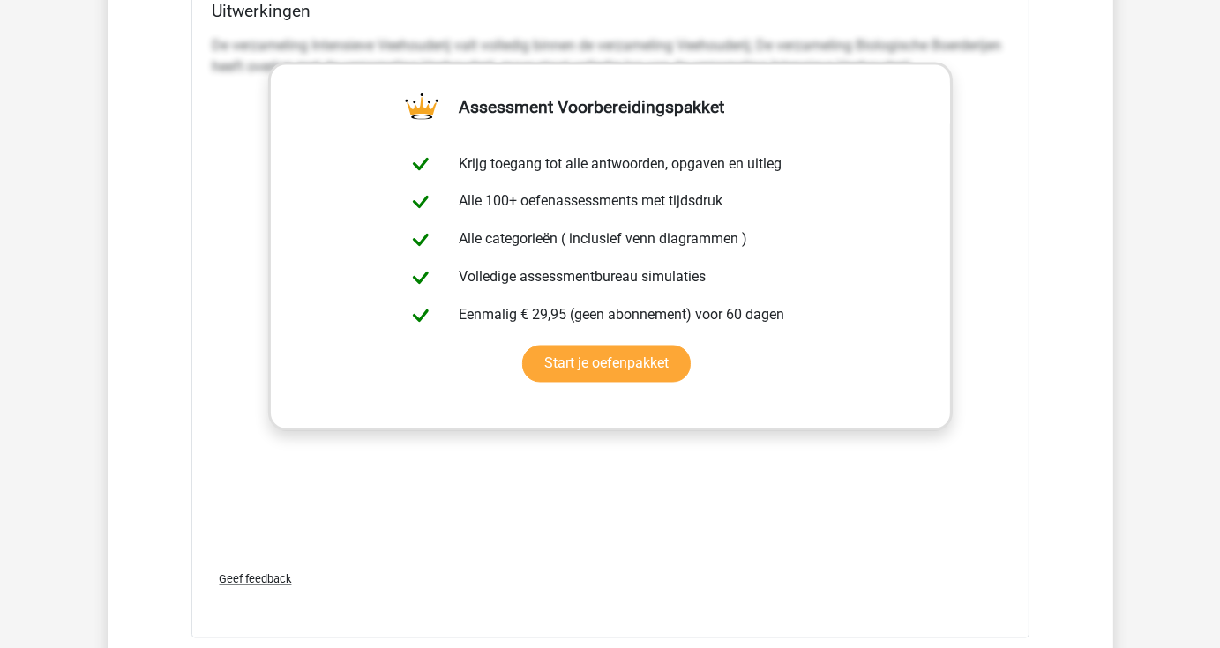
scroll to position [2823, 0]
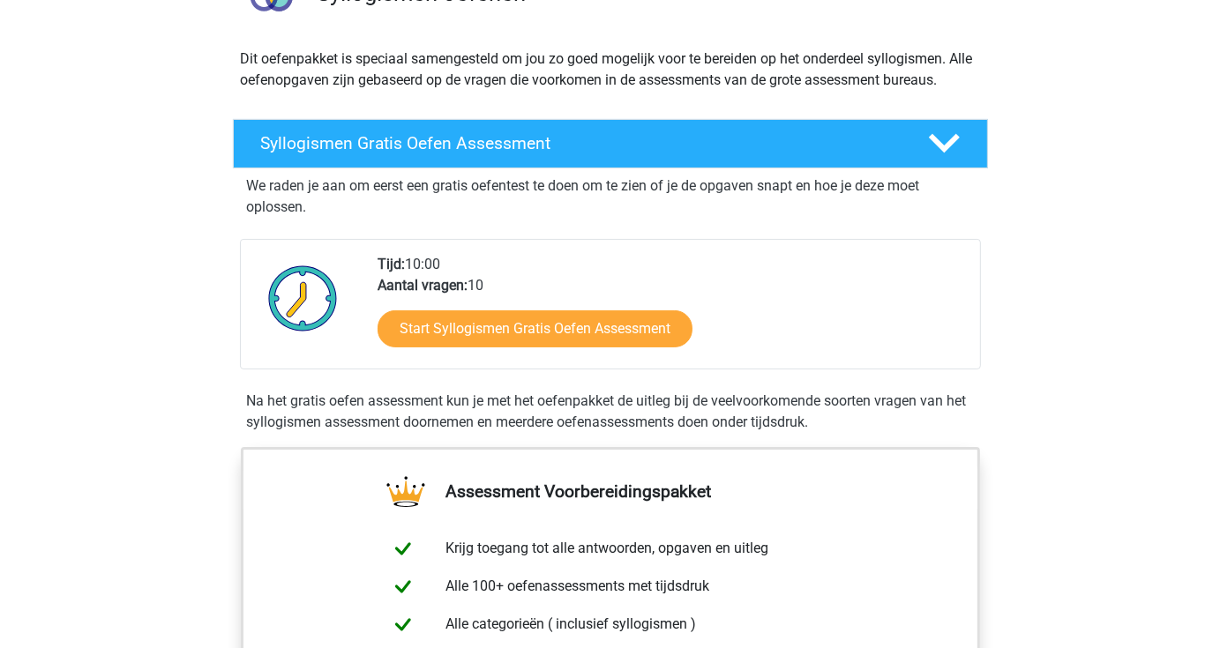
scroll to position [176, 0]
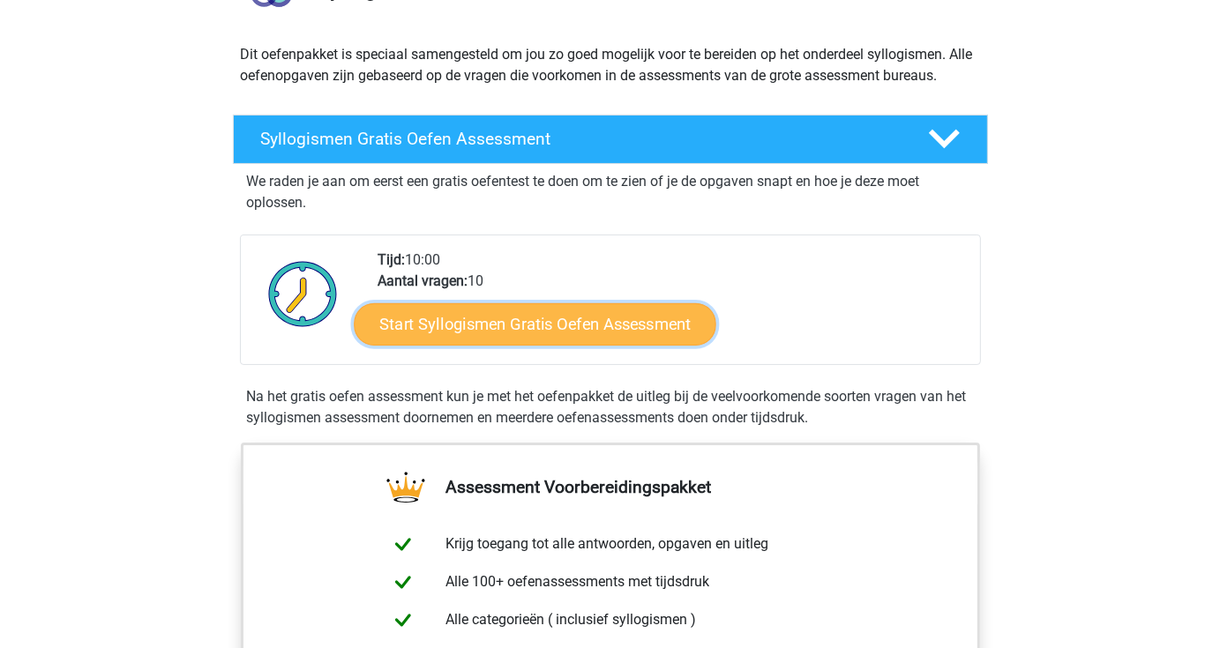
click at [537, 324] on link "Start Syllogismen Gratis Oefen Assessment" at bounding box center [535, 324] width 363 height 42
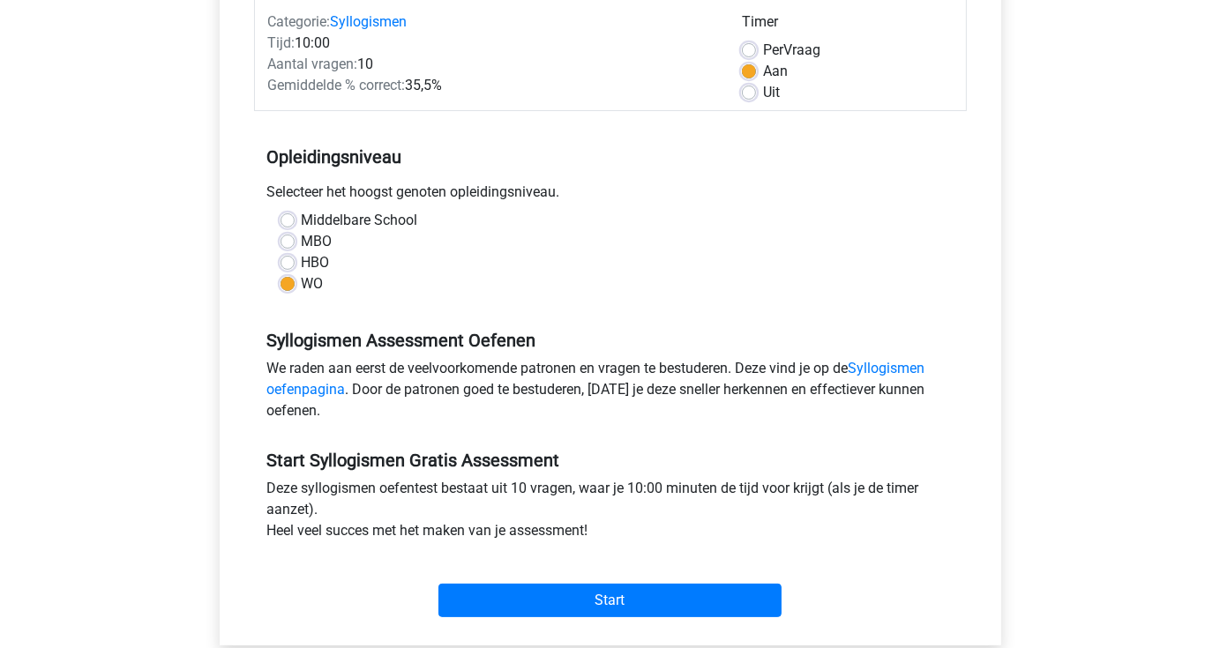
scroll to position [441, 0]
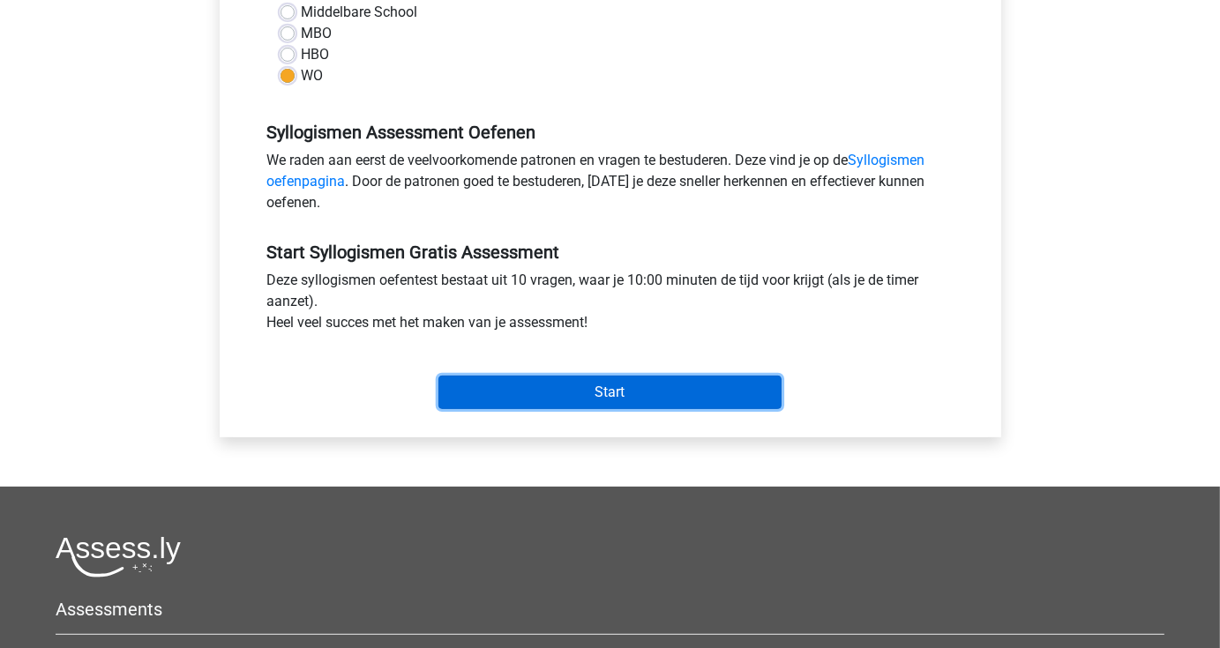
click at [609, 394] on input "Start" at bounding box center [609, 393] width 343 height 34
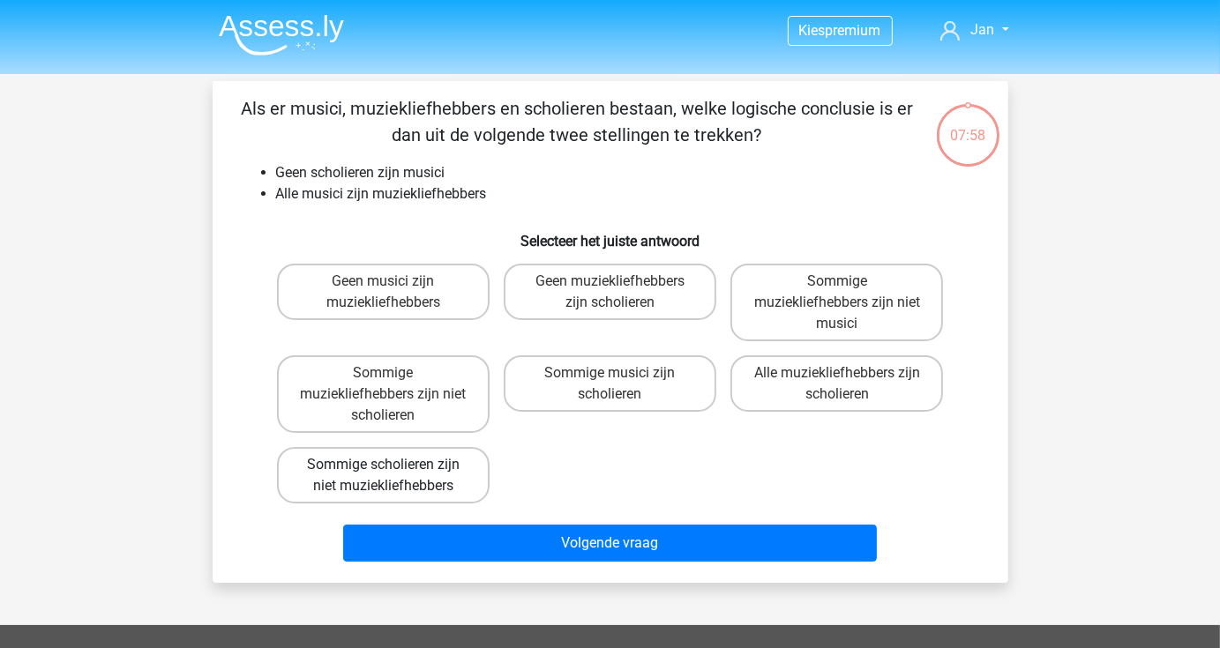
click at [452, 483] on label "Sommige scholieren zijn niet muziekliefhebbers" at bounding box center [383, 475] width 213 height 56
click at [394, 476] on input "Sommige scholieren zijn niet muziekliefhebbers" at bounding box center [388, 470] width 11 height 11
radio input "true"
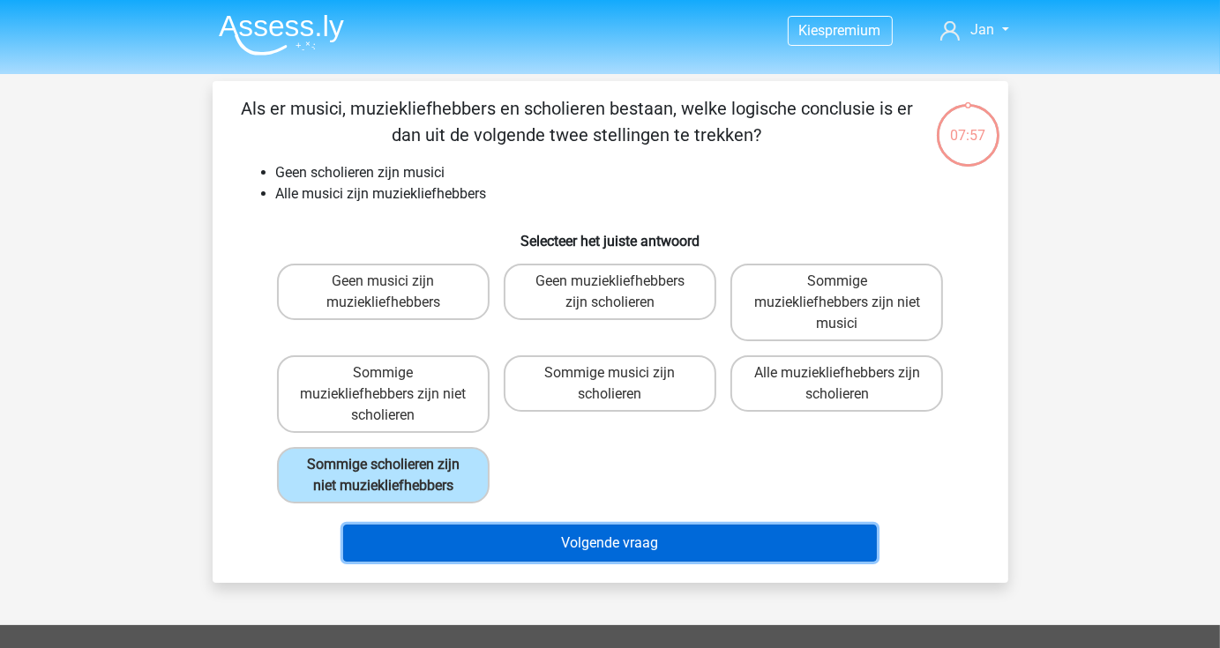
click at [512, 537] on button "Volgende vraag" at bounding box center [610, 543] width 534 height 37
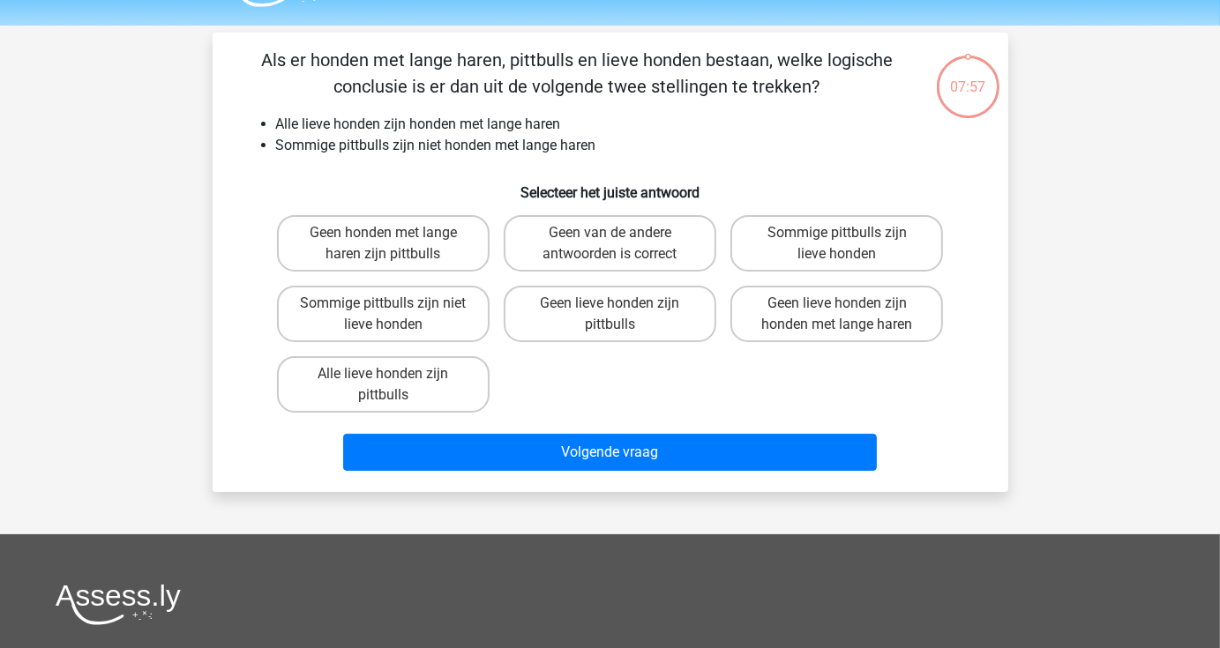
scroll to position [81, 0]
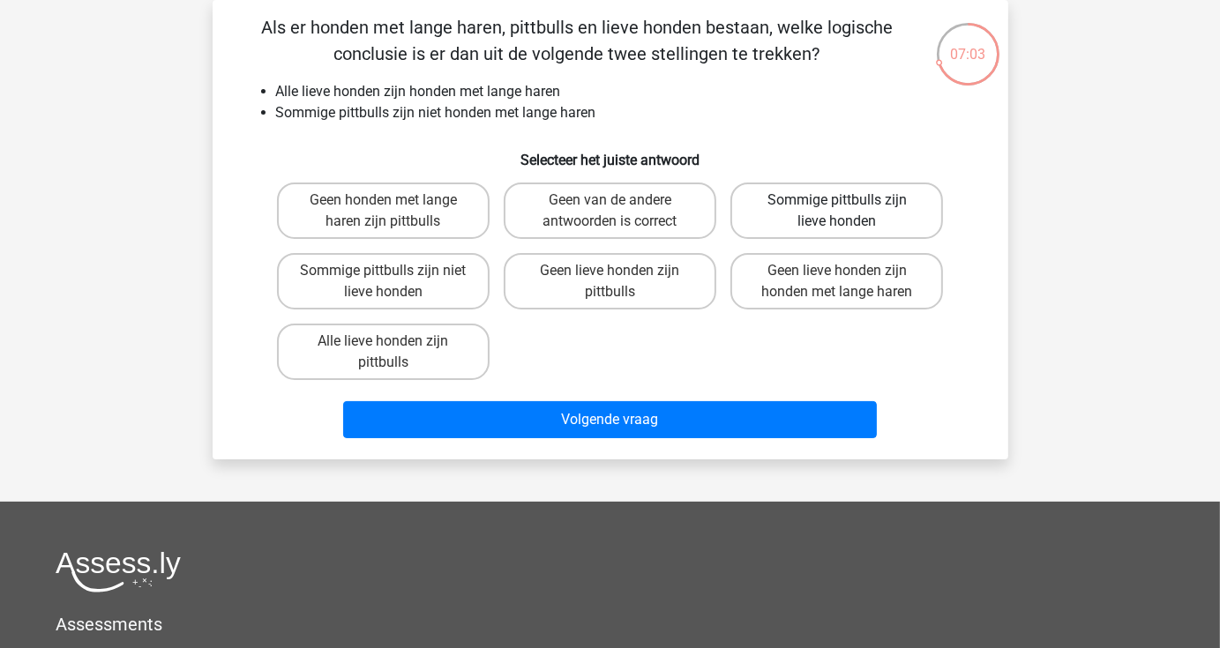
click at [833, 206] on label "Sommige pittbulls zijn lieve honden" at bounding box center [836, 211] width 213 height 56
click at [837, 206] on input "Sommige pittbulls zijn lieve honden" at bounding box center [842, 205] width 11 height 11
radio input "true"
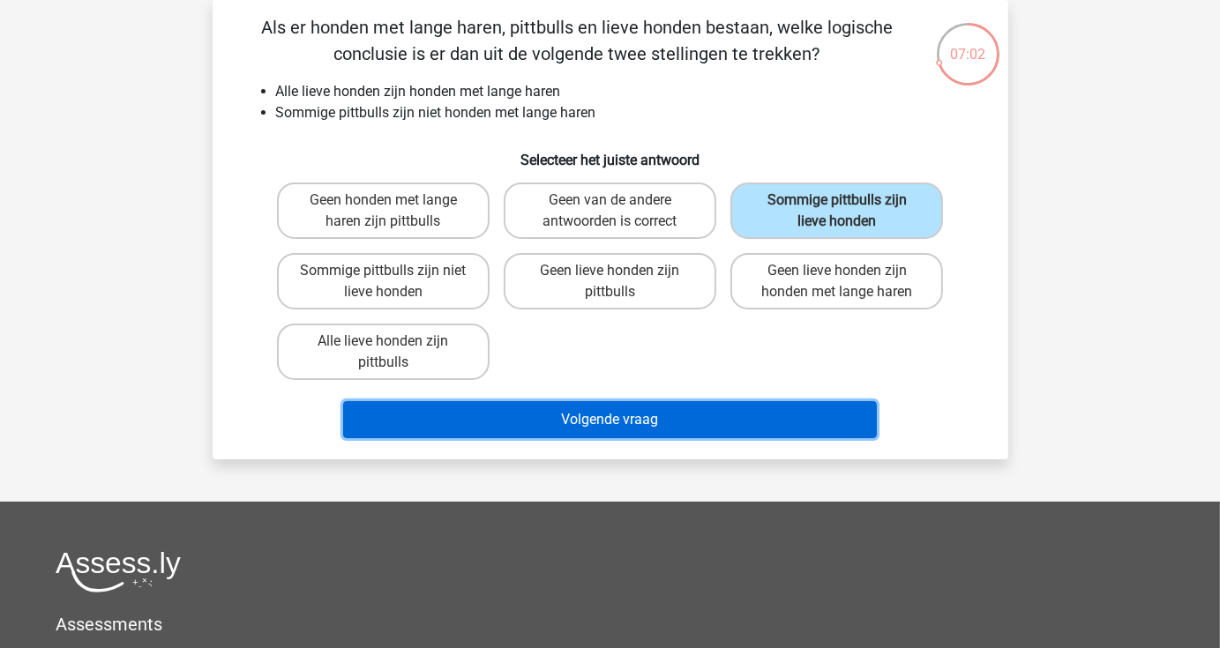
click at [666, 420] on button "Volgende vraag" at bounding box center [610, 419] width 534 height 37
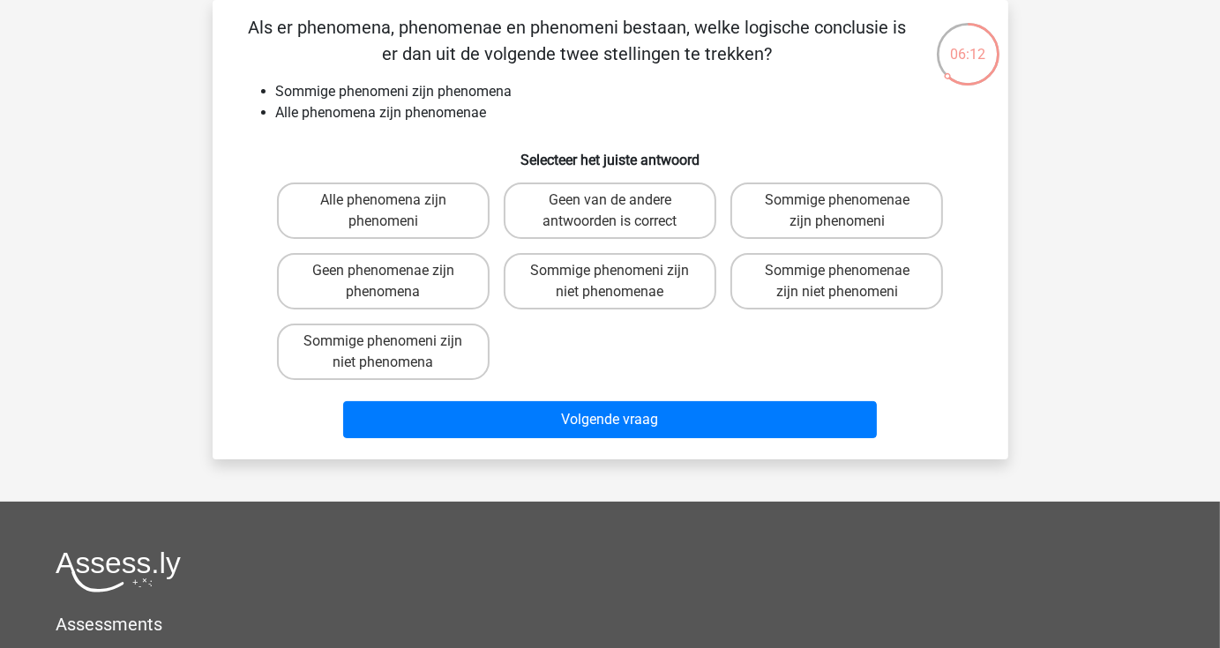
click at [842, 211] on input "Sommige phenomenae zijn phenomeni" at bounding box center [842, 205] width 11 height 11
radio input "true"
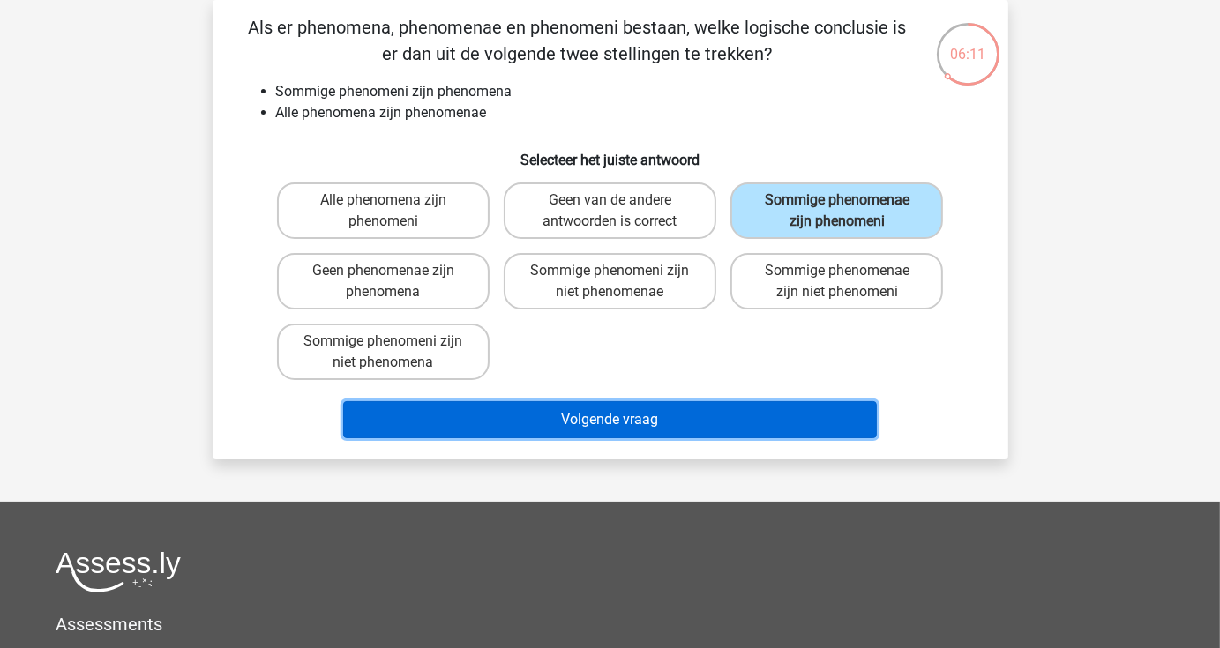
click at [713, 412] on button "Volgende vraag" at bounding box center [610, 419] width 534 height 37
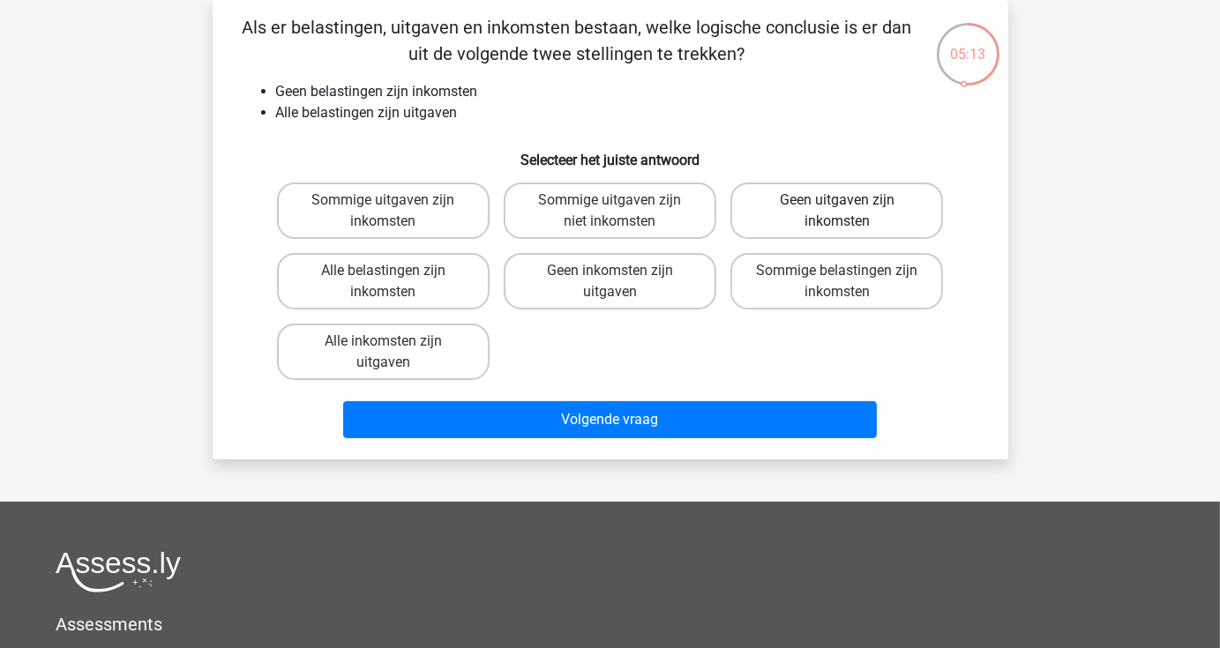
click at [828, 202] on label "Geen uitgaven zijn inkomsten" at bounding box center [836, 211] width 213 height 56
click at [837, 202] on input "Geen uitgaven zijn inkomsten" at bounding box center [842, 205] width 11 height 11
radio input "true"
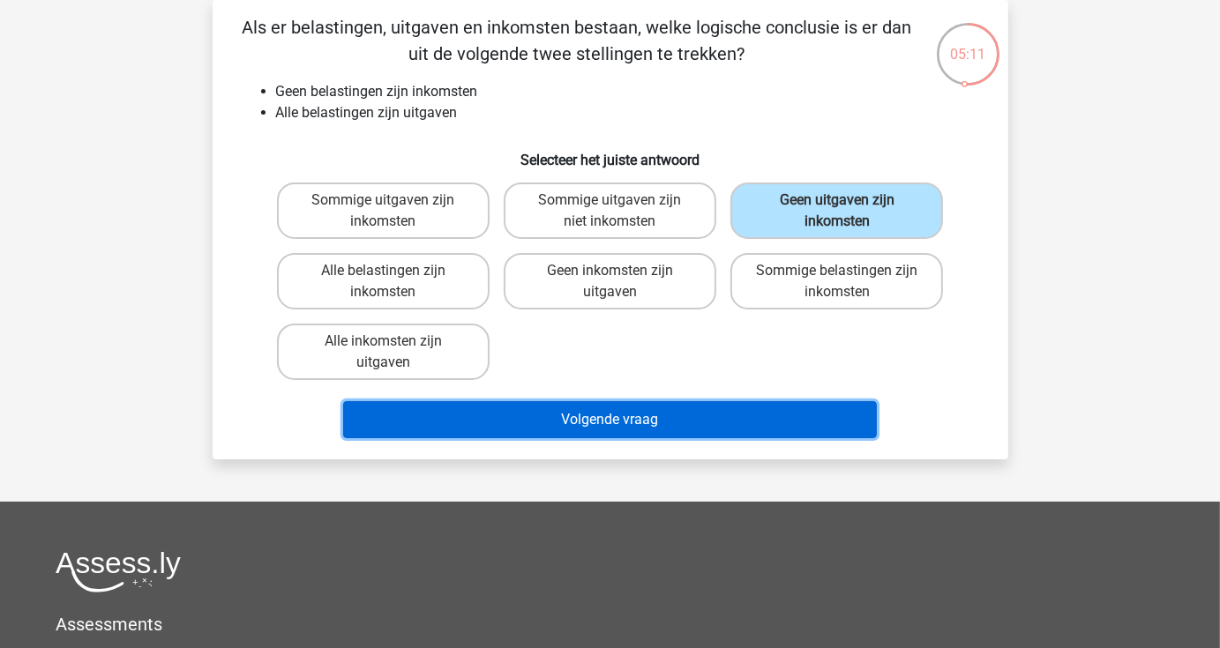
click at [695, 411] on button "Volgende vraag" at bounding box center [610, 419] width 534 height 37
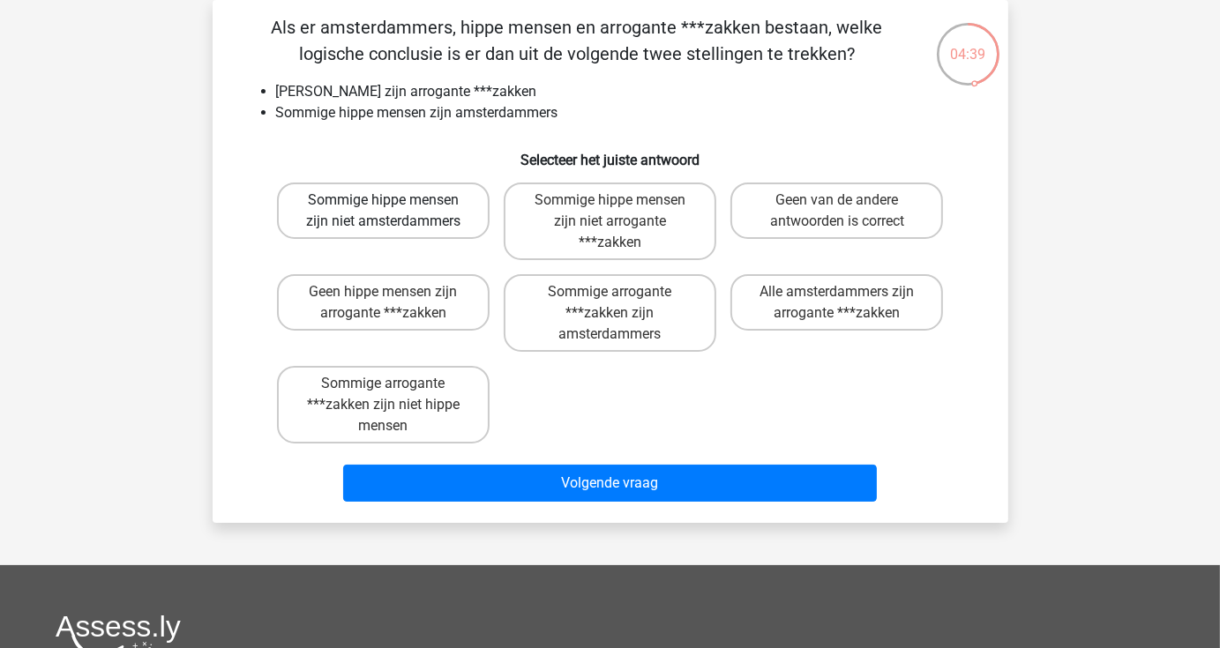
click at [391, 214] on label "Sommige hippe mensen zijn niet amsterdammers" at bounding box center [383, 211] width 213 height 56
click at [391, 212] on input "Sommige hippe mensen zijn niet amsterdammers" at bounding box center [388, 205] width 11 height 11
radio input "true"
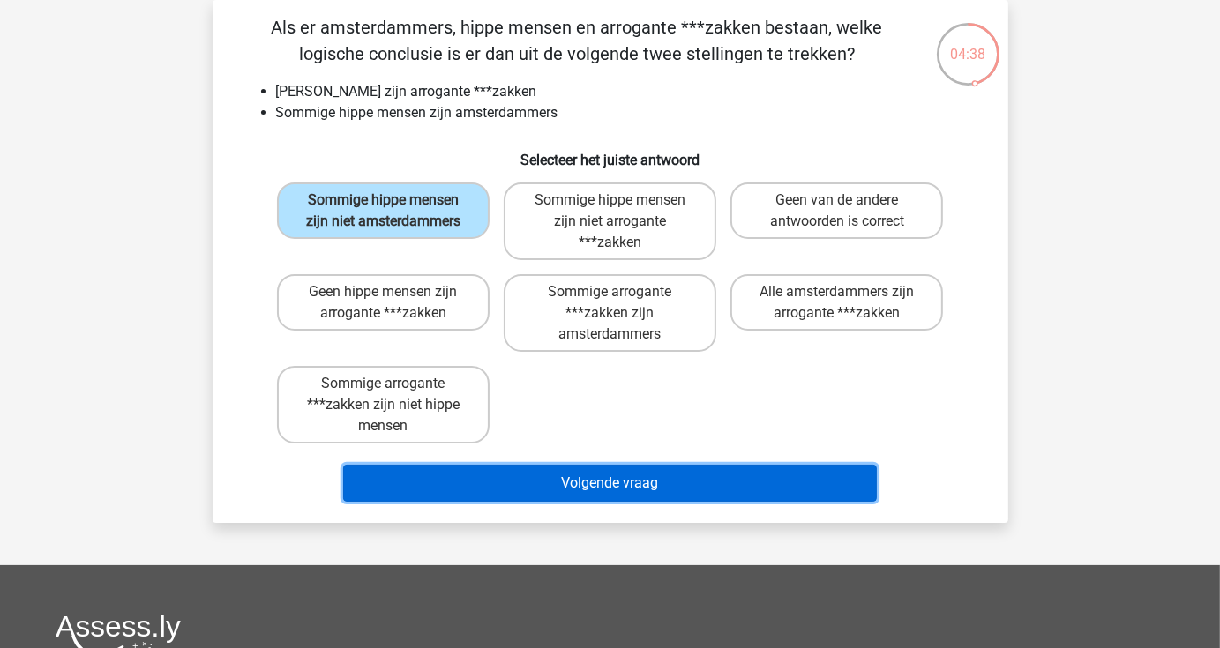
click at [593, 477] on button "Volgende vraag" at bounding box center [610, 483] width 534 height 37
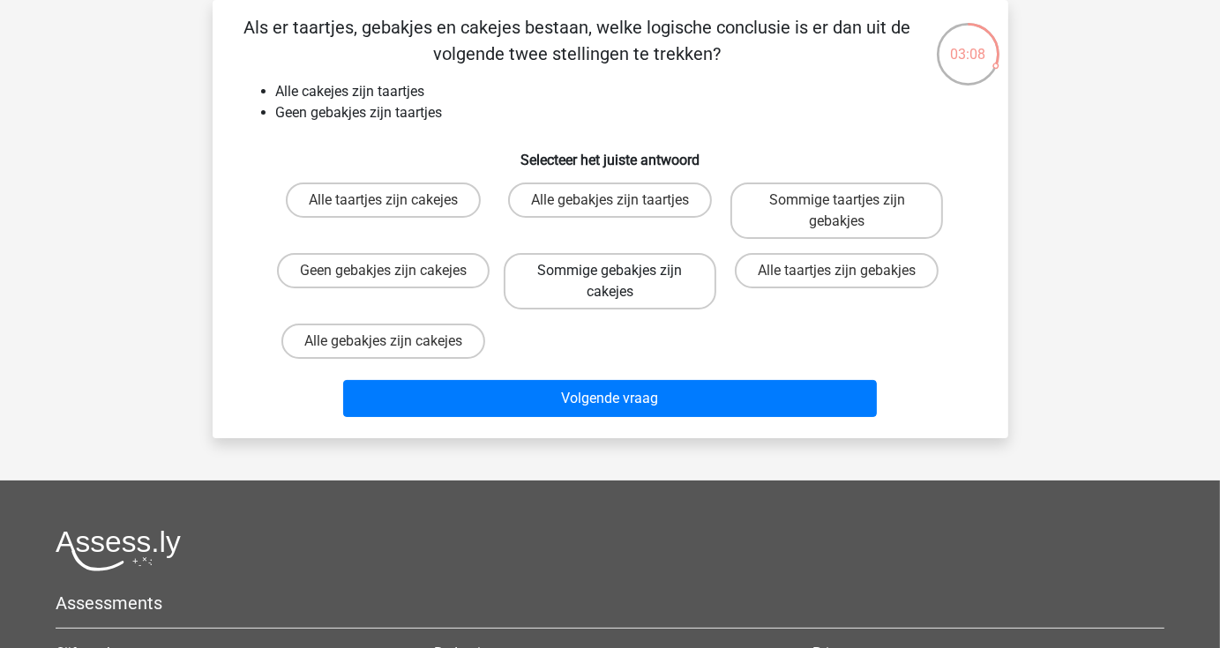
click at [632, 274] on label "Sommige gebakjes zijn cakejes" at bounding box center [610, 281] width 213 height 56
click at [621, 274] on input "Sommige gebakjes zijn cakejes" at bounding box center [615, 276] width 11 height 11
radio input "true"
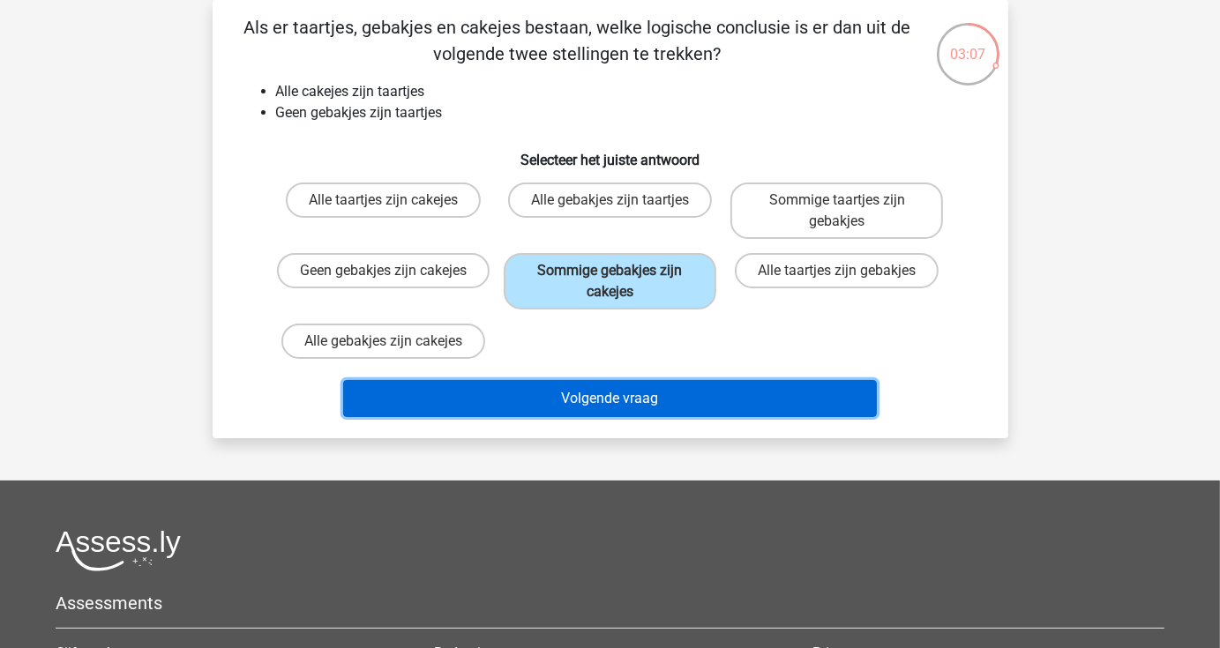
click at [674, 387] on button "Volgende vraag" at bounding box center [610, 398] width 534 height 37
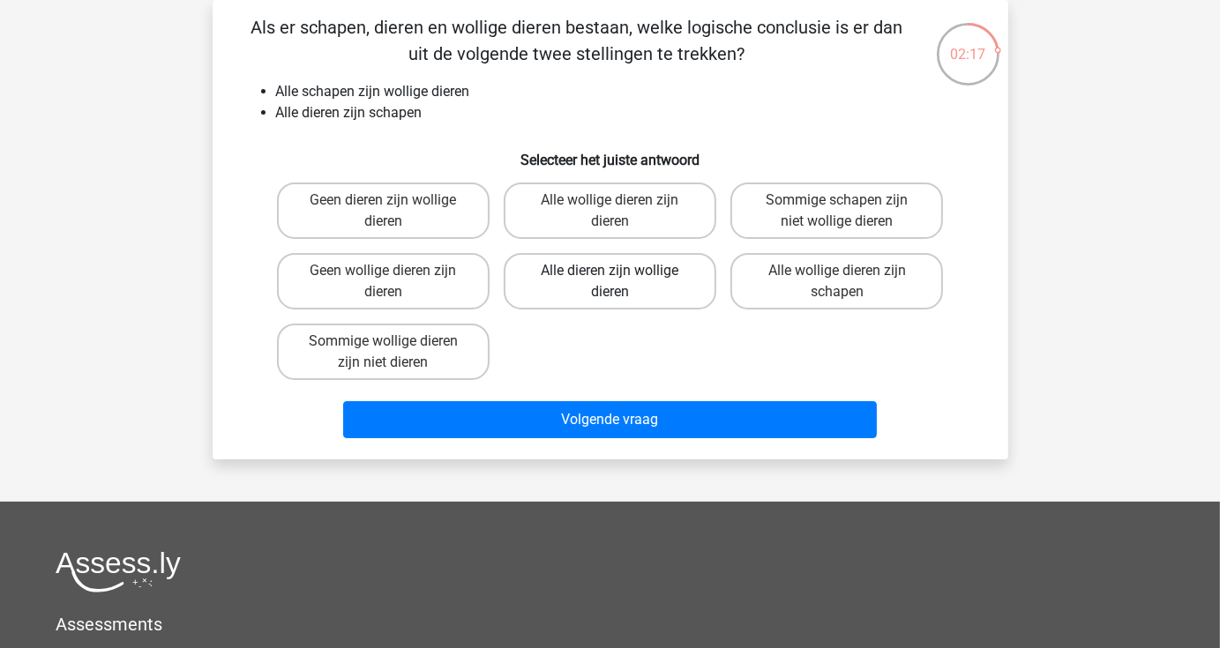
click at [620, 284] on label "Alle dieren zijn wollige dieren" at bounding box center [610, 281] width 213 height 56
click at [620, 282] on input "Alle dieren zijn wollige dieren" at bounding box center [615, 276] width 11 height 11
radio input "true"
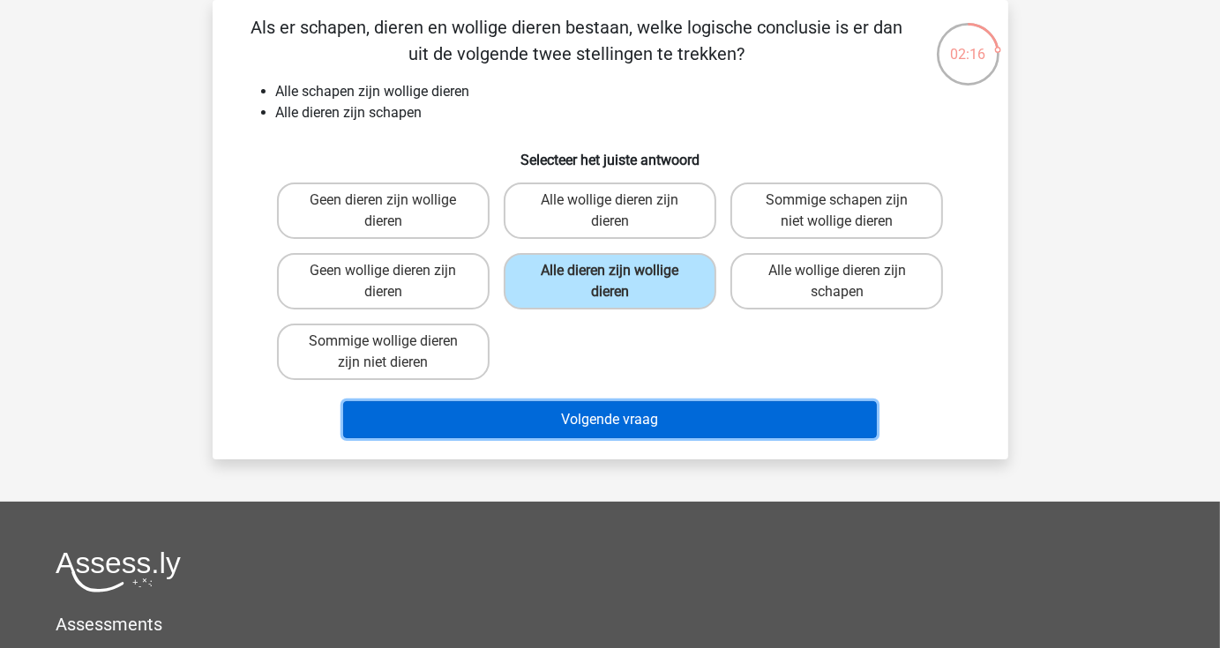
click at [685, 420] on button "Volgende vraag" at bounding box center [610, 419] width 534 height 37
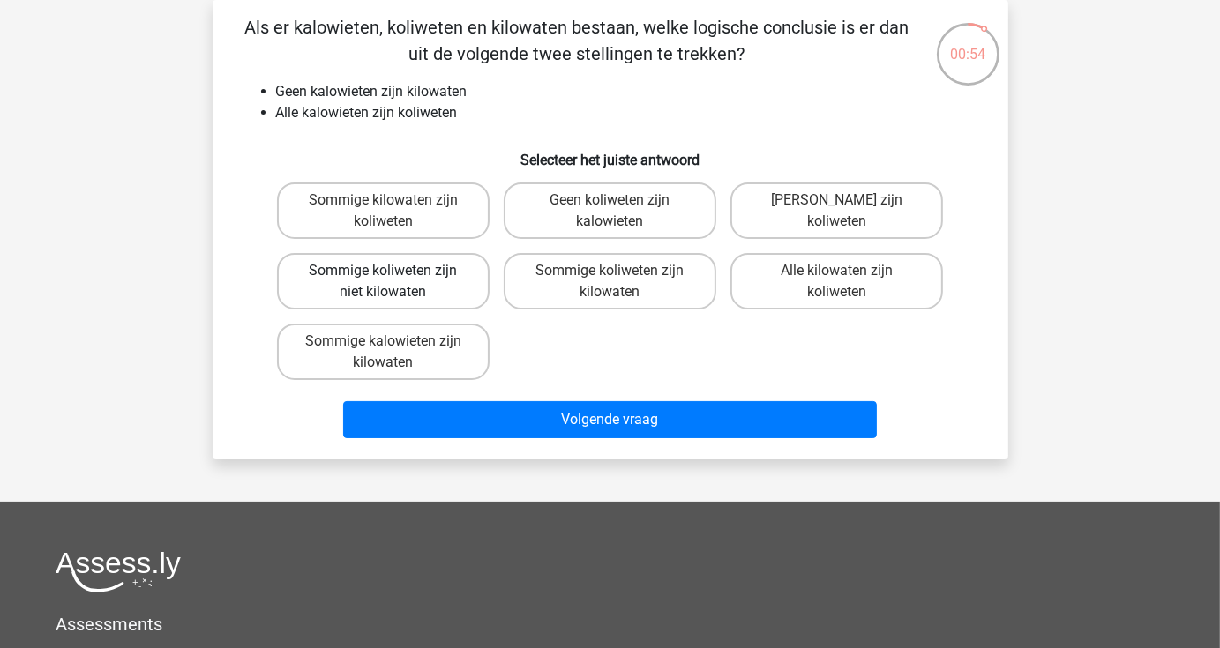
click at [407, 292] on label "Sommige koliweten zijn niet kilowaten" at bounding box center [383, 281] width 213 height 56
click at [394, 282] on input "Sommige koliweten zijn niet kilowaten" at bounding box center [388, 276] width 11 height 11
radio input "true"
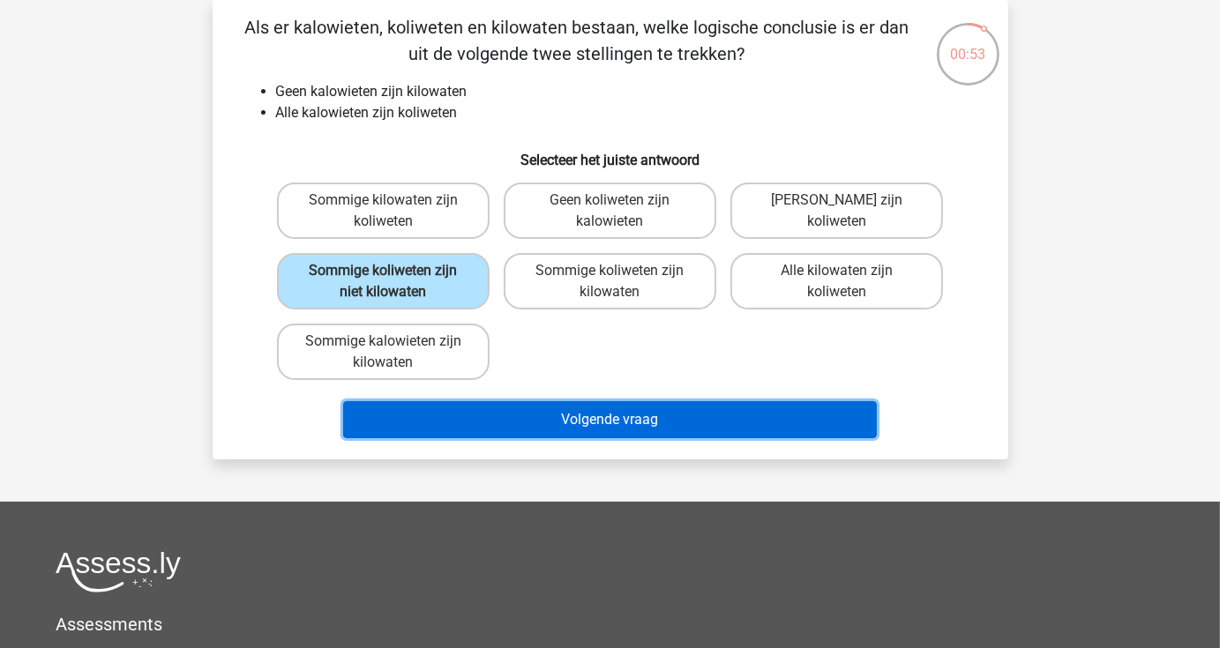
click at [592, 419] on button "Volgende vraag" at bounding box center [610, 419] width 534 height 37
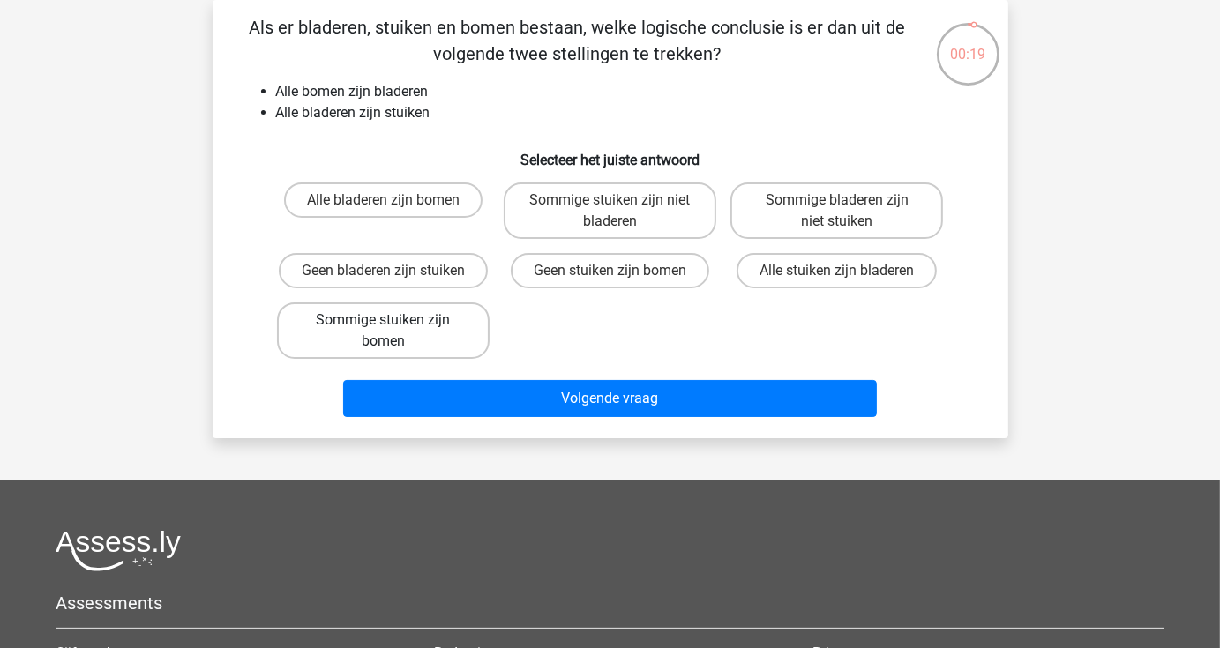
click at [415, 334] on label "Sommige stuiken zijn bomen" at bounding box center [383, 331] width 213 height 56
click at [394, 332] on input "Sommige stuiken zijn bomen" at bounding box center [388, 325] width 11 height 11
radio input "true"
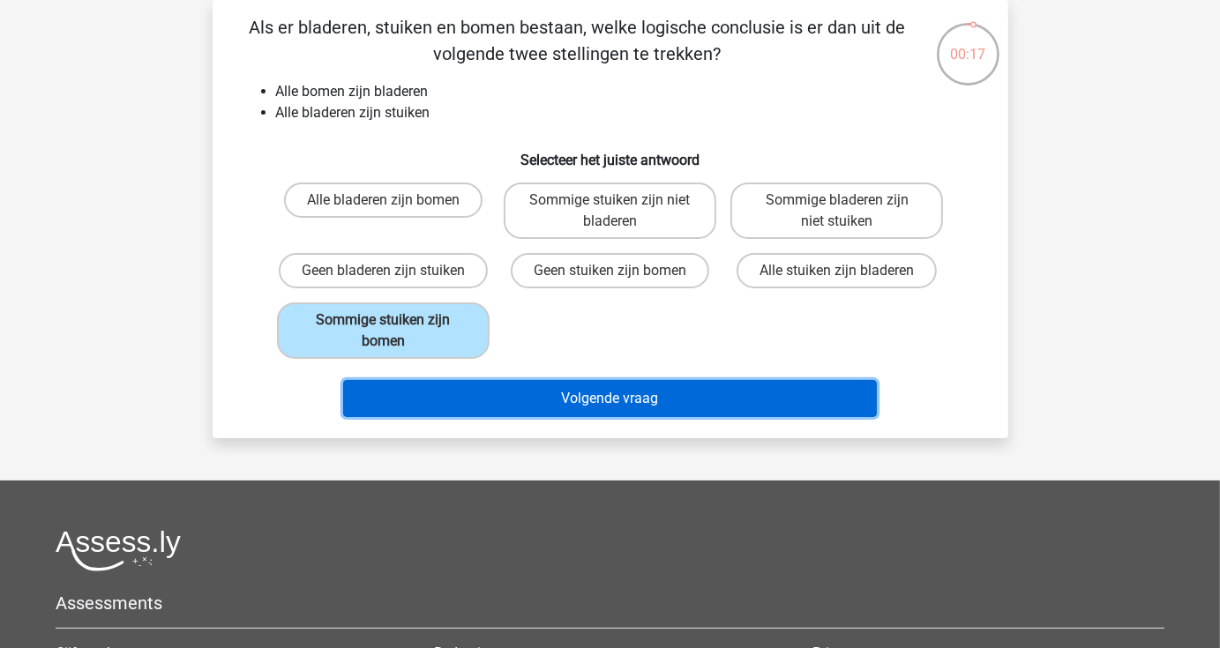
click at [568, 393] on button "Volgende vraag" at bounding box center [610, 398] width 534 height 37
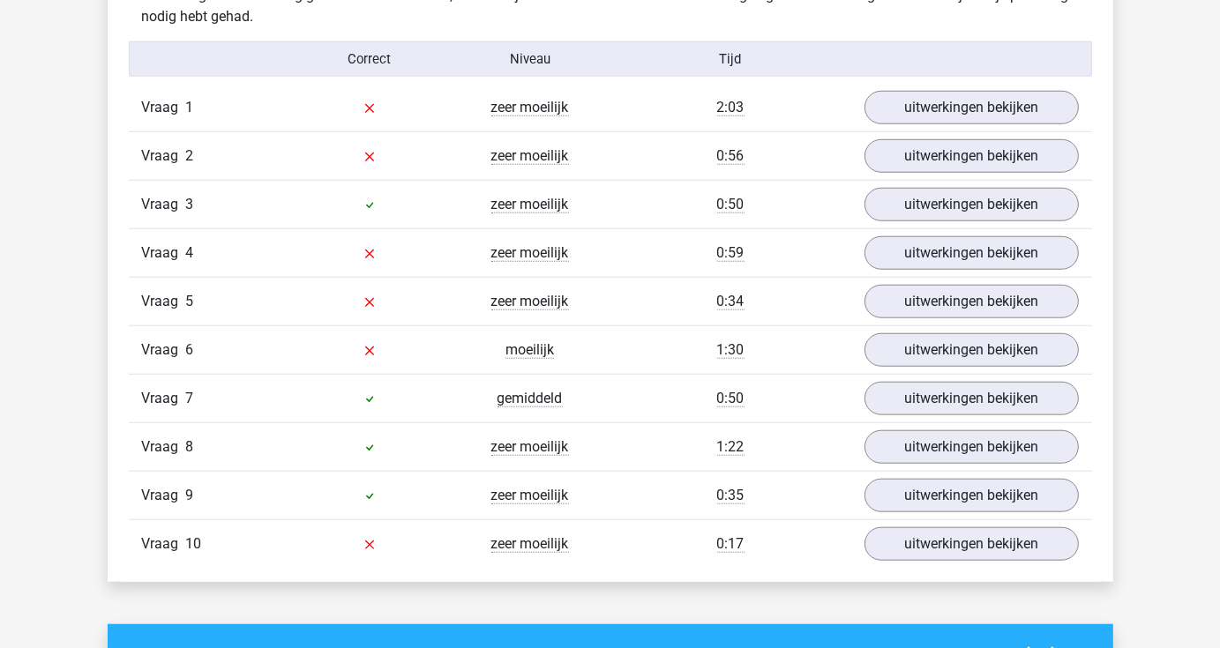
scroll to position [1323, 0]
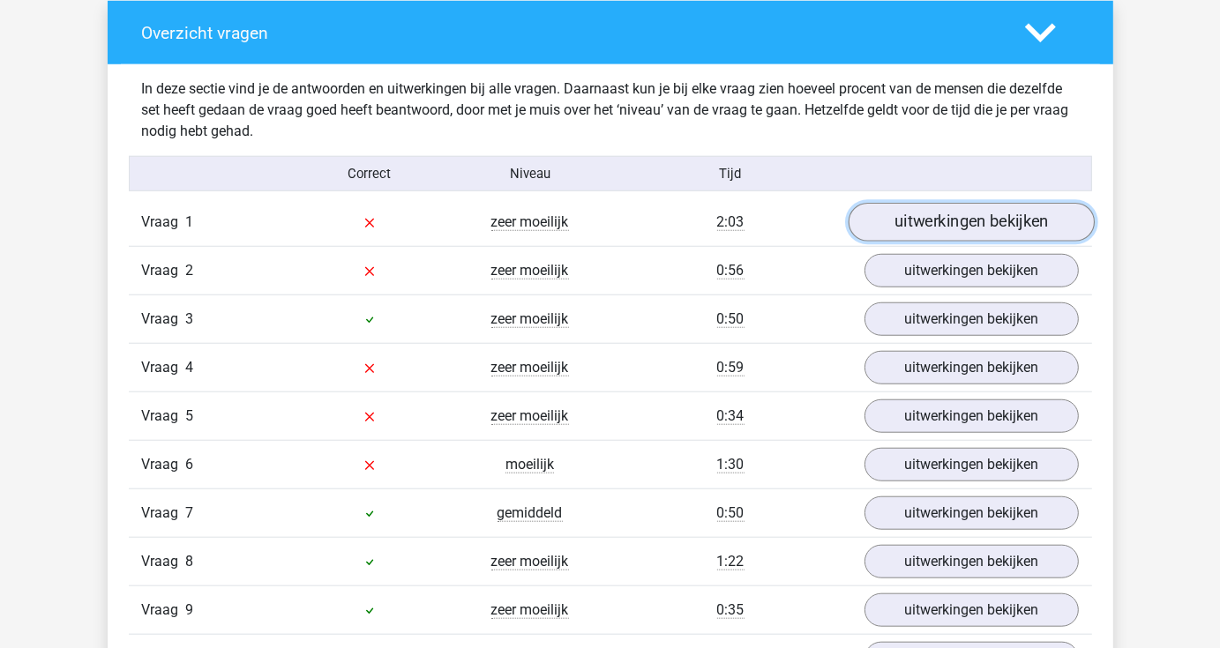
click at [948, 221] on link "uitwerkingen bekijken" at bounding box center [971, 223] width 246 height 39
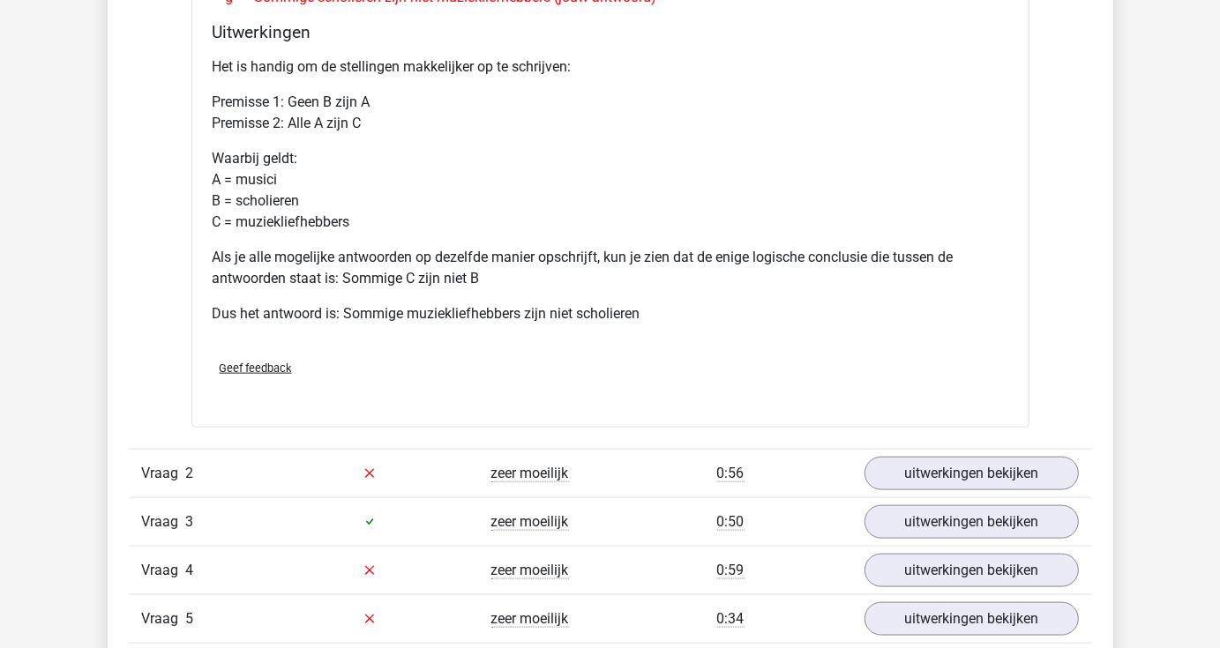
scroll to position [2029, 0]
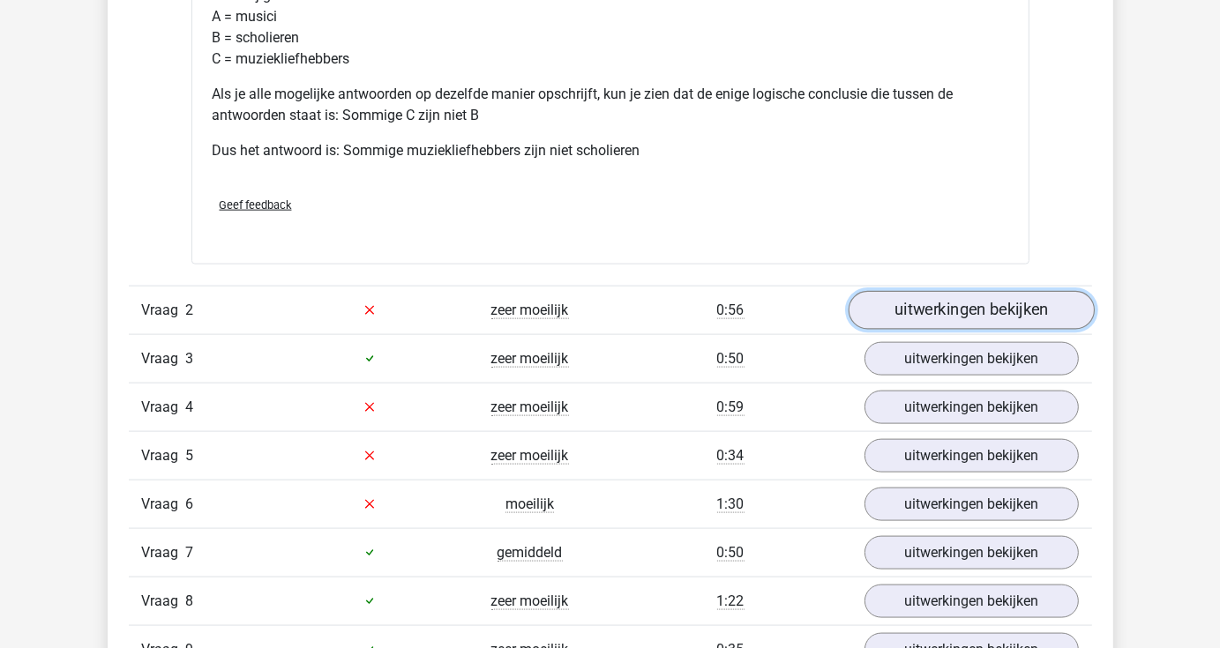
click at [983, 309] on link "uitwerkingen bekijken" at bounding box center [971, 310] width 246 height 39
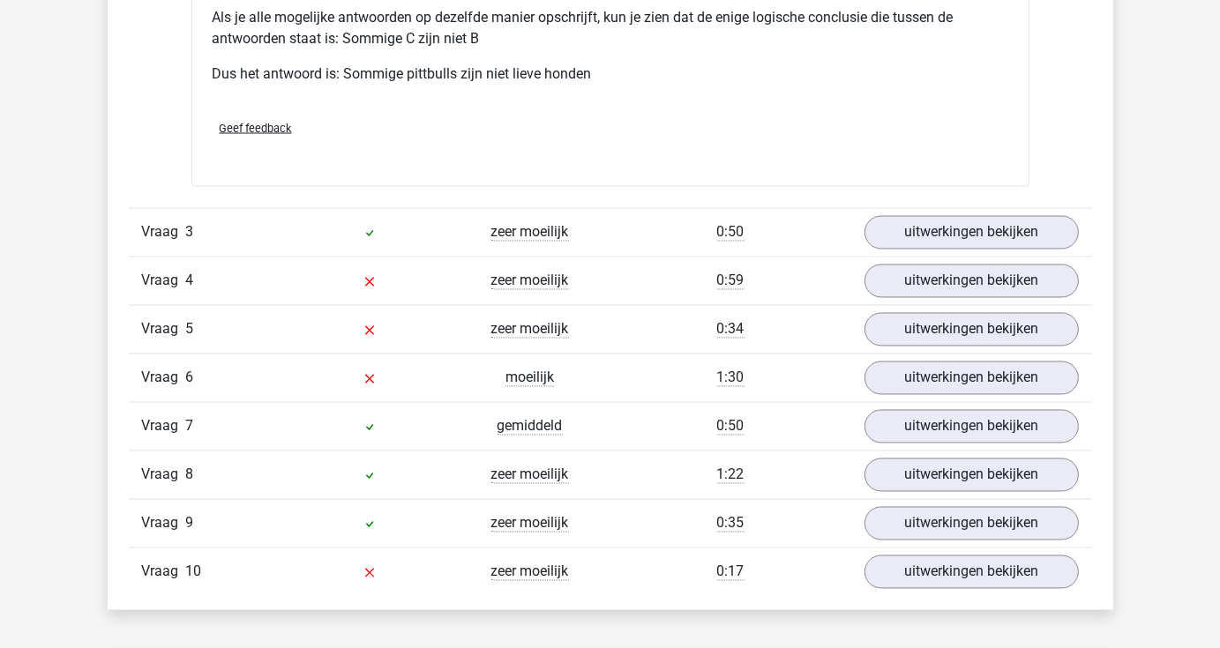
scroll to position [2911, 0]
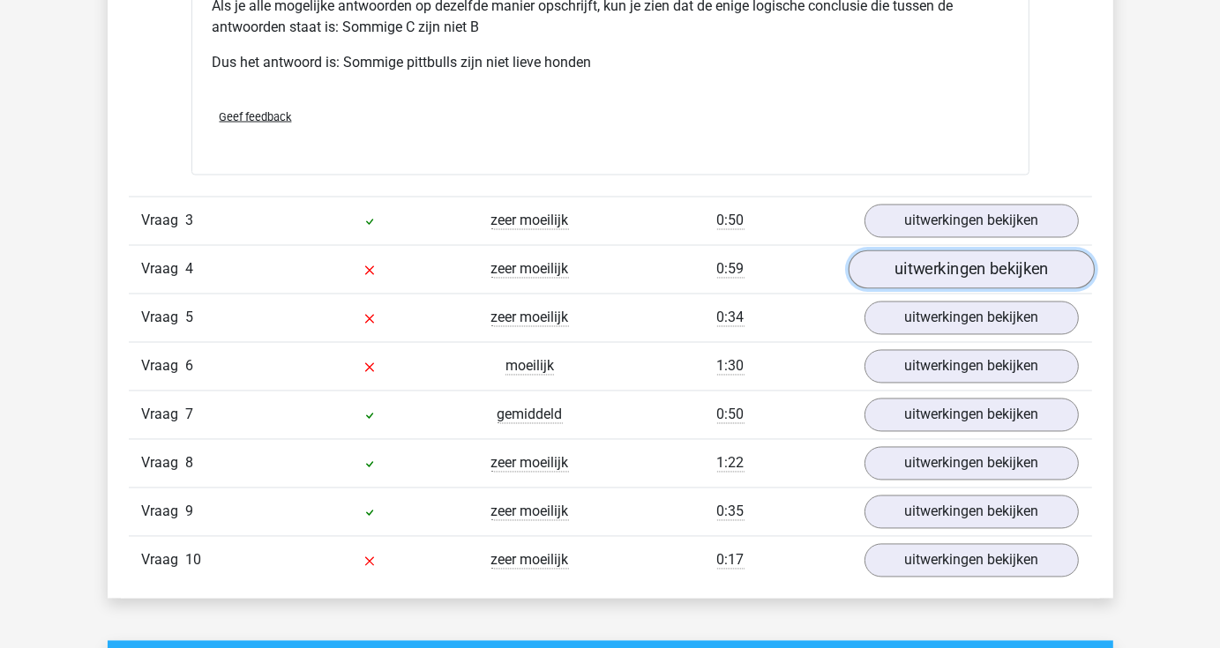
click at [966, 269] on link "uitwerkingen bekijken" at bounding box center [971, 270] width 246 height 39
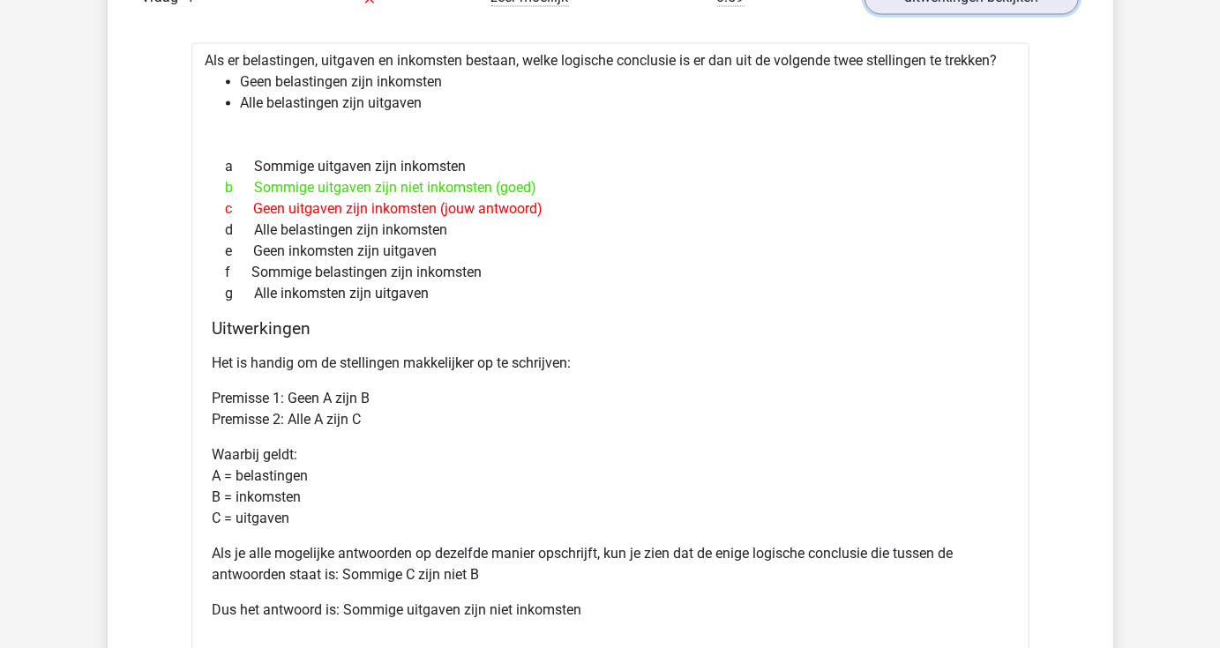
scroll to position [3176, 0]
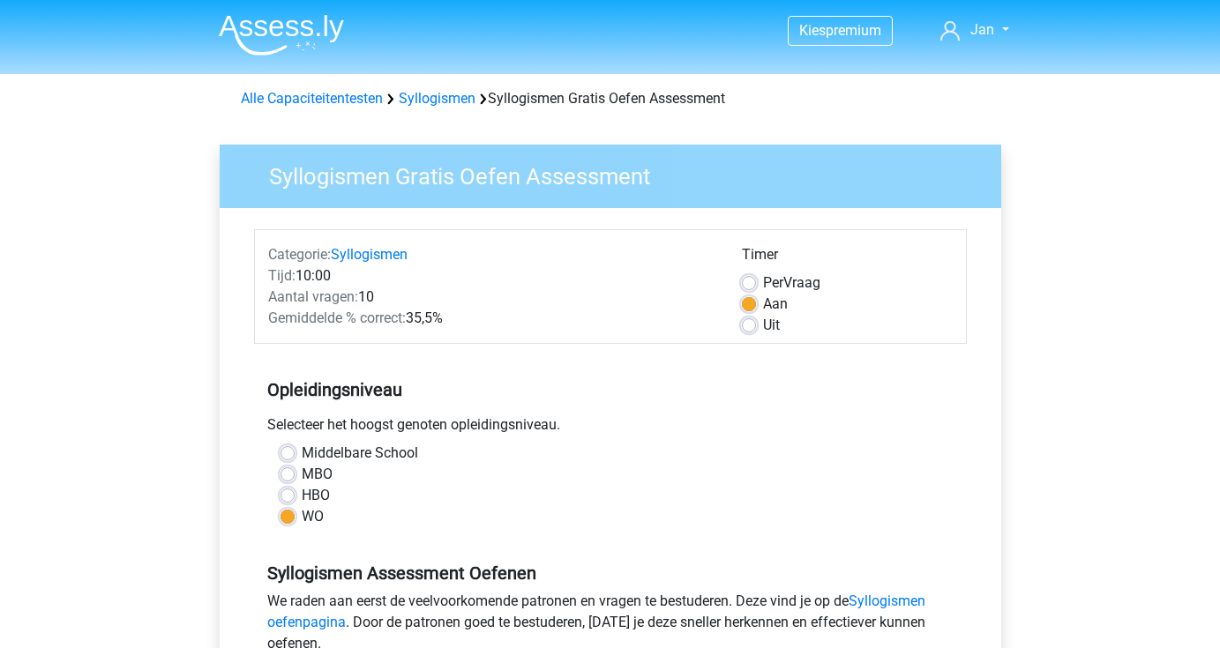
scroll to position [441, 0]
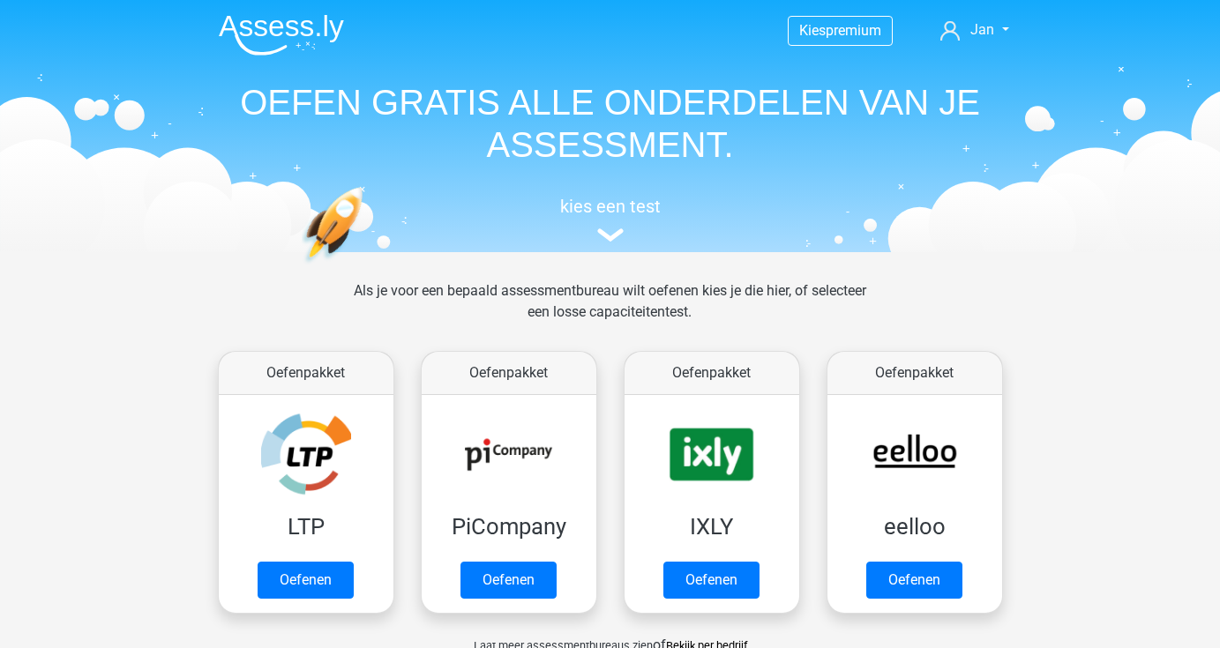
scroll to position [882, 0]
